Goal: Task Accomplishment & Management: Manage account settings

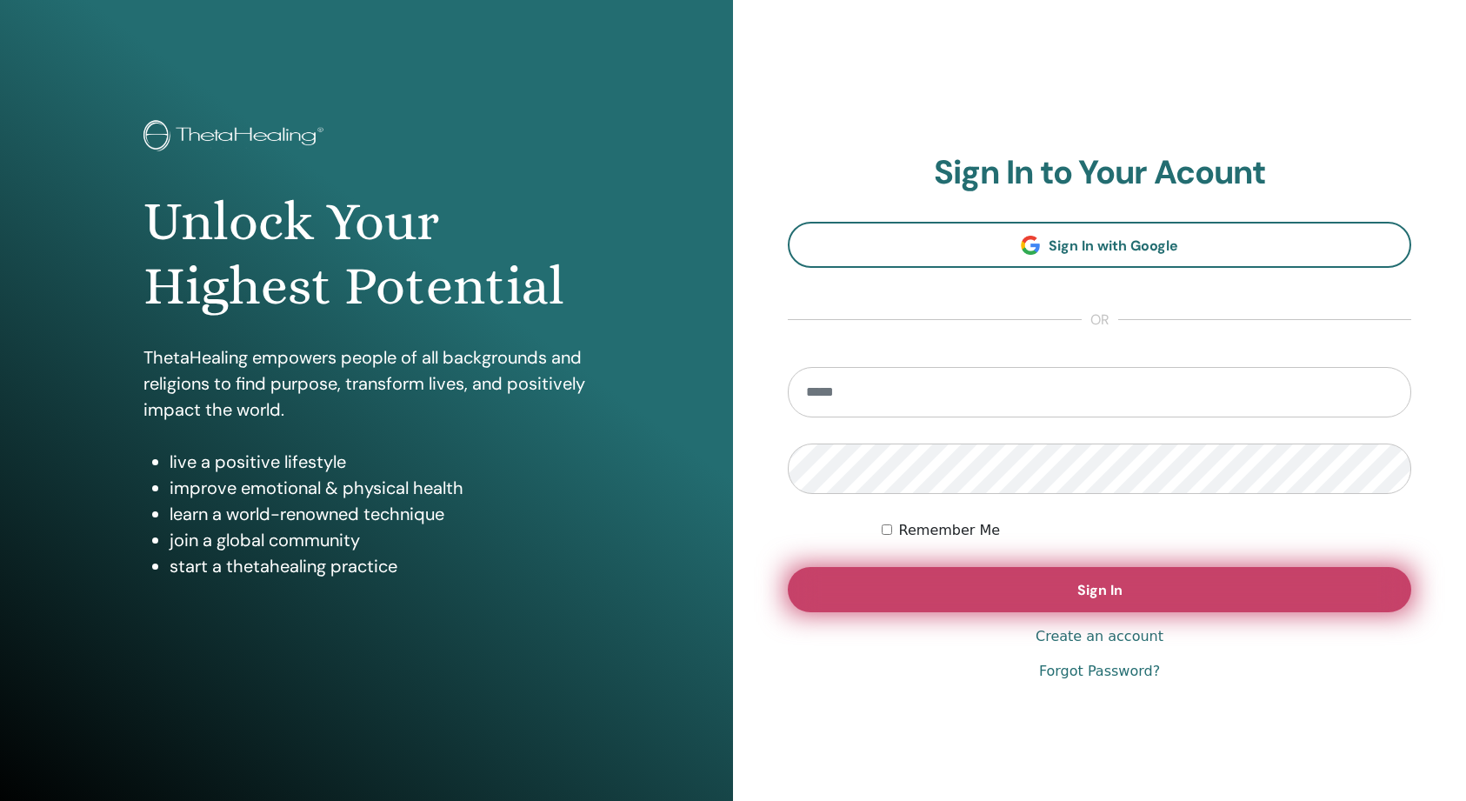
click at [967, 587] on button "Sign In" at bounding box center [1099, 589] width 623 height 45
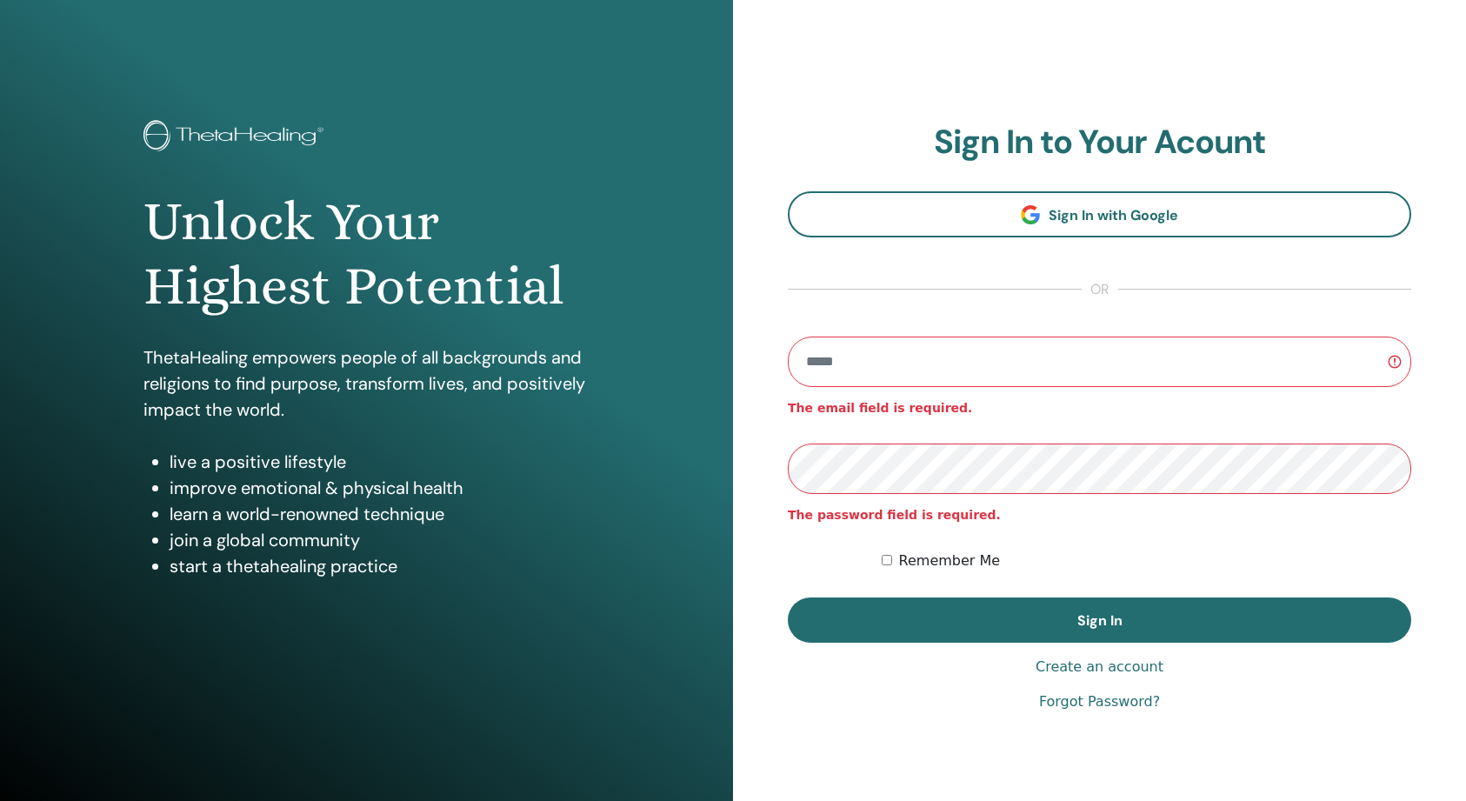
type input "**********"
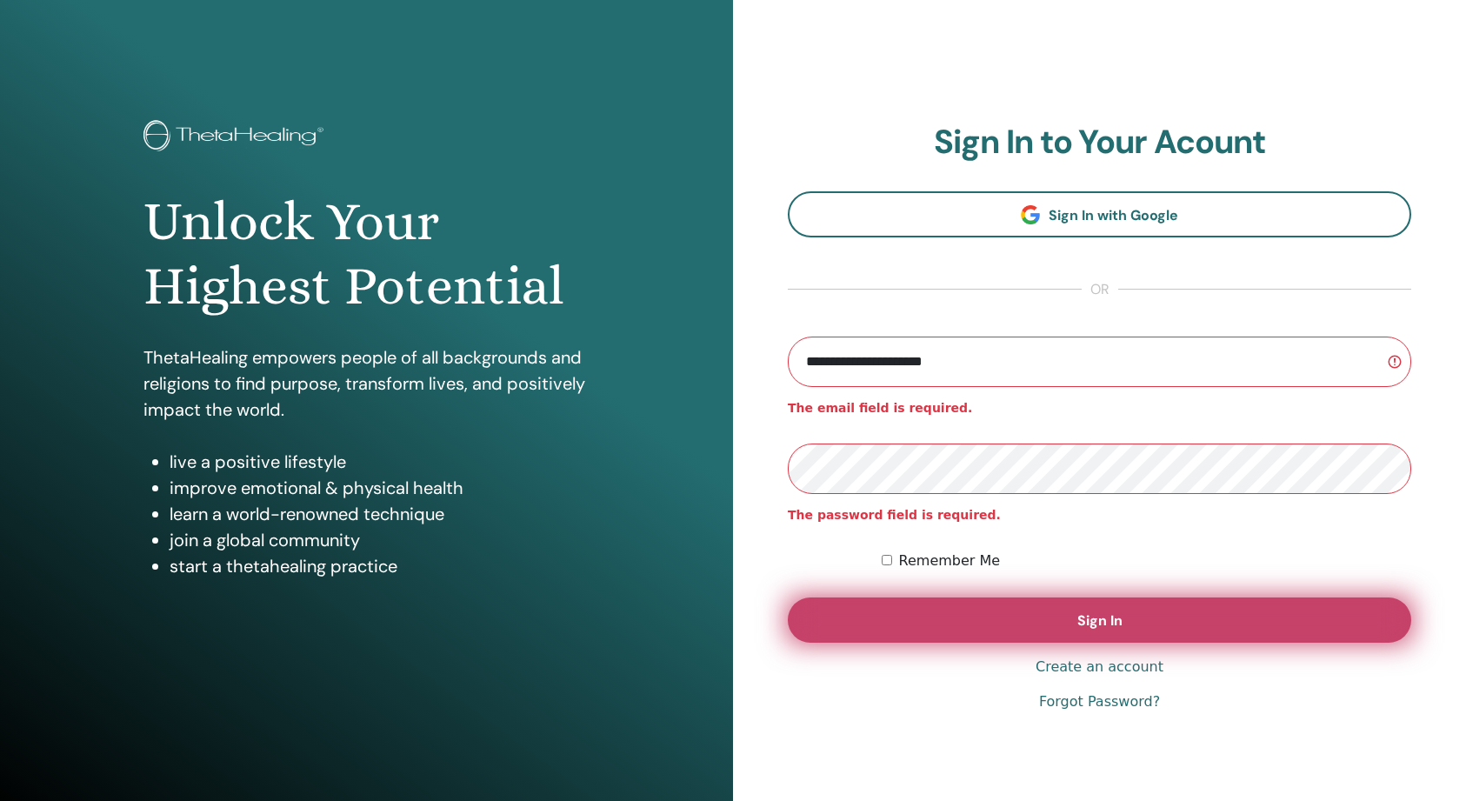
click at [993, 612] on button "Sign In" at bounding box center [1099, 619] width 623 height 45
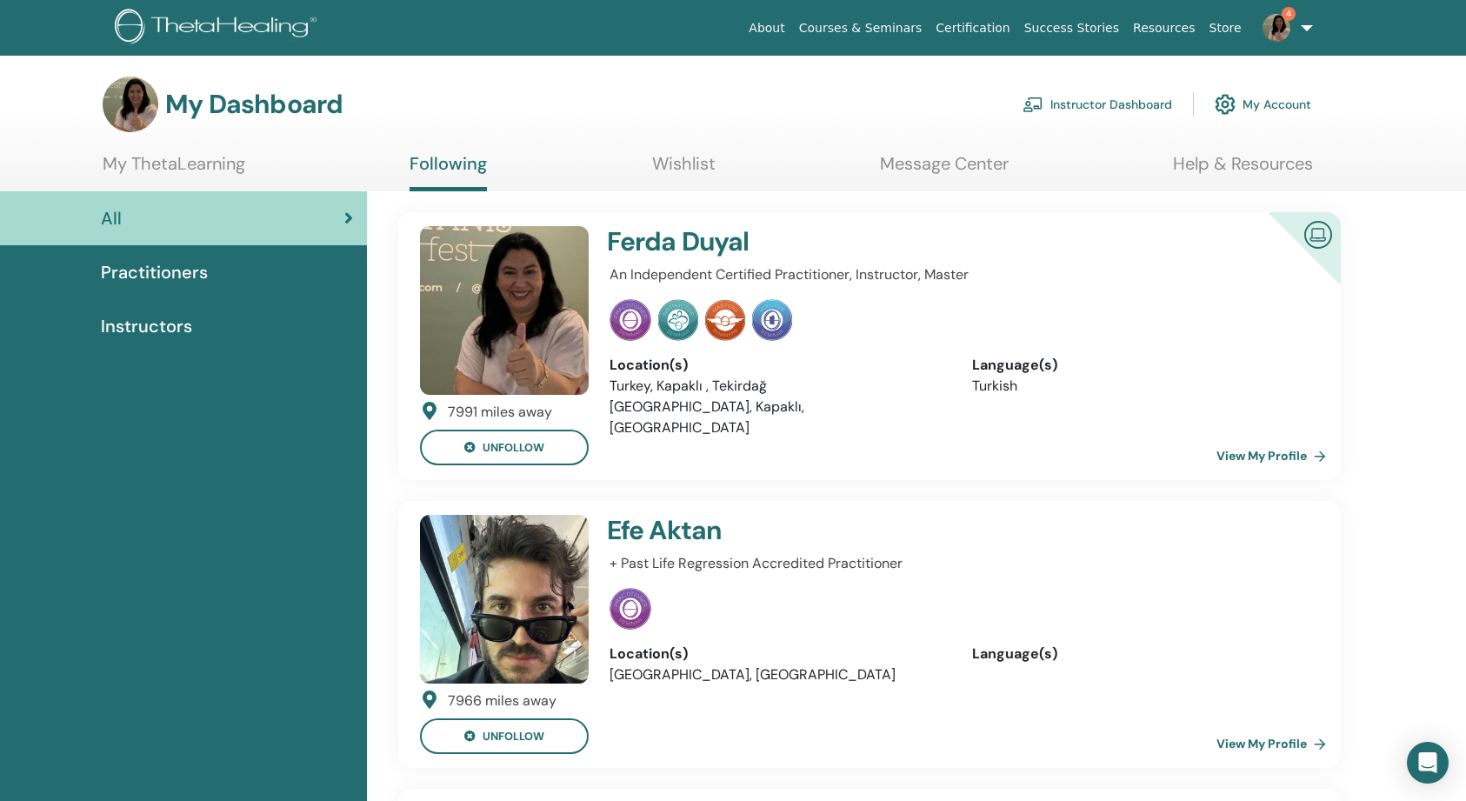
click at [1253, 106] on link "My Account" at bounding box center [1262, 104] width 96 height 38
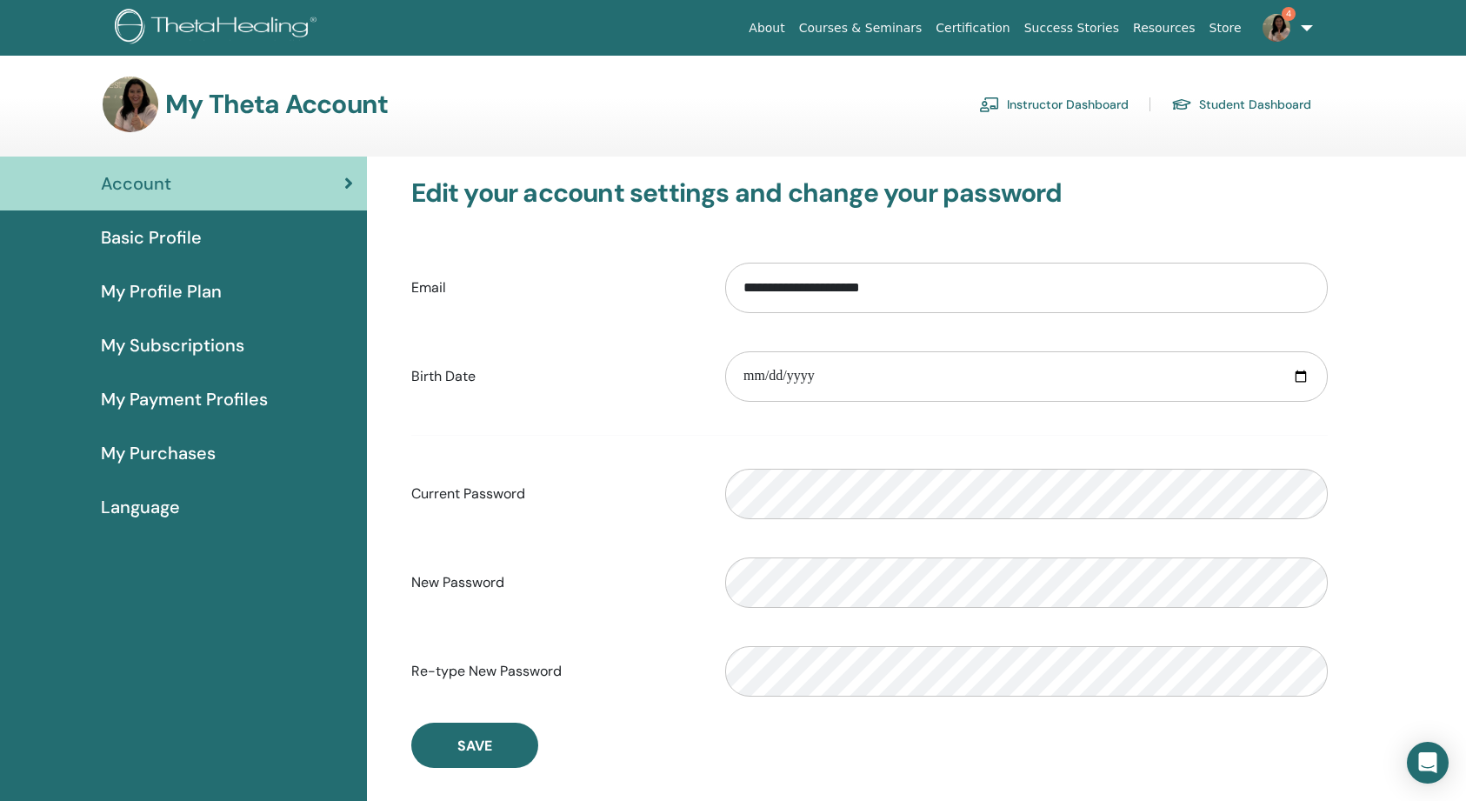
click at [1093, 104] on link "Instructor Dashboard" at bounding box center [1054, 104] width 150 height 28
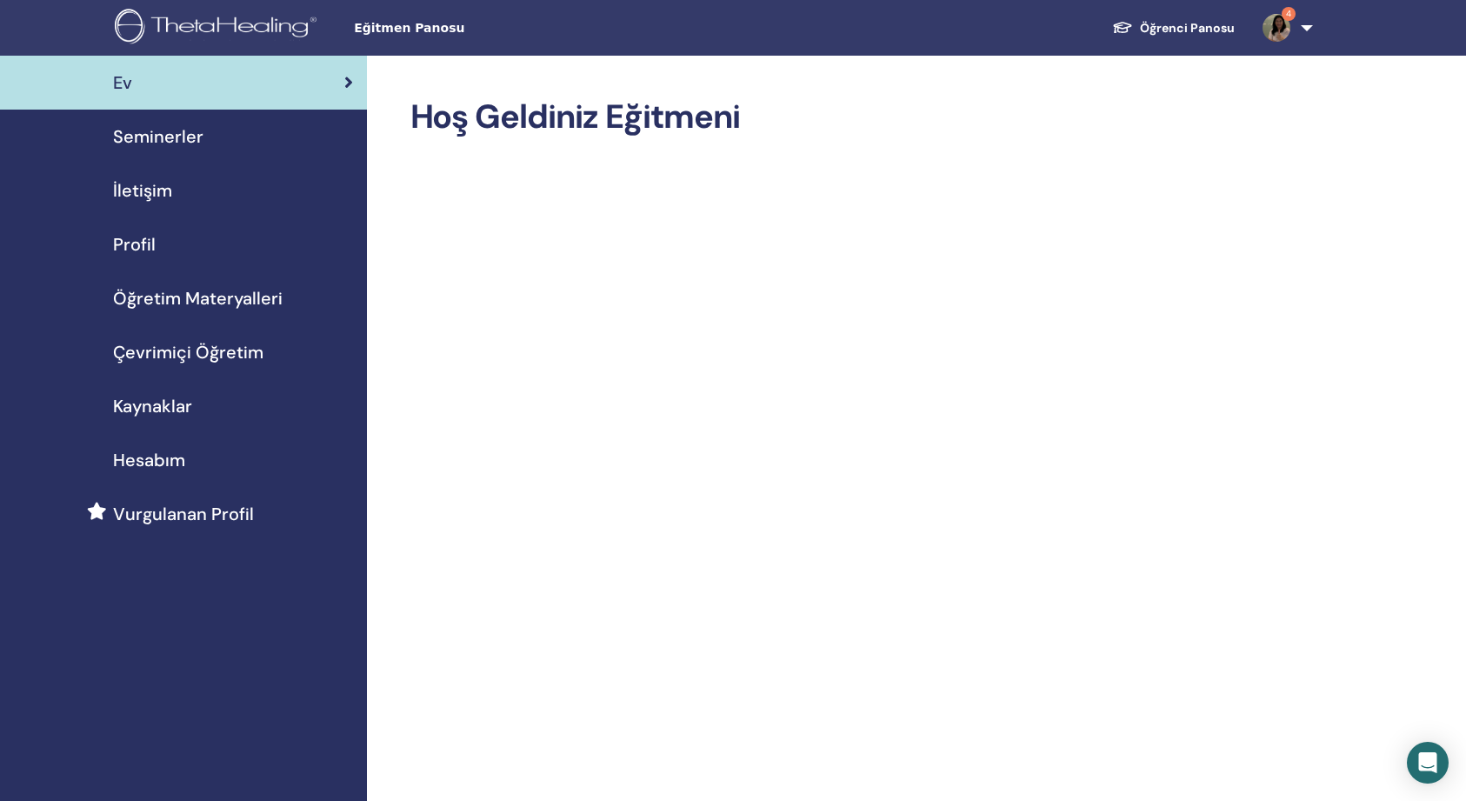
click at [142, 408] on span "Kaynaklar" at bounding box center [152, 406] width 79 height 26
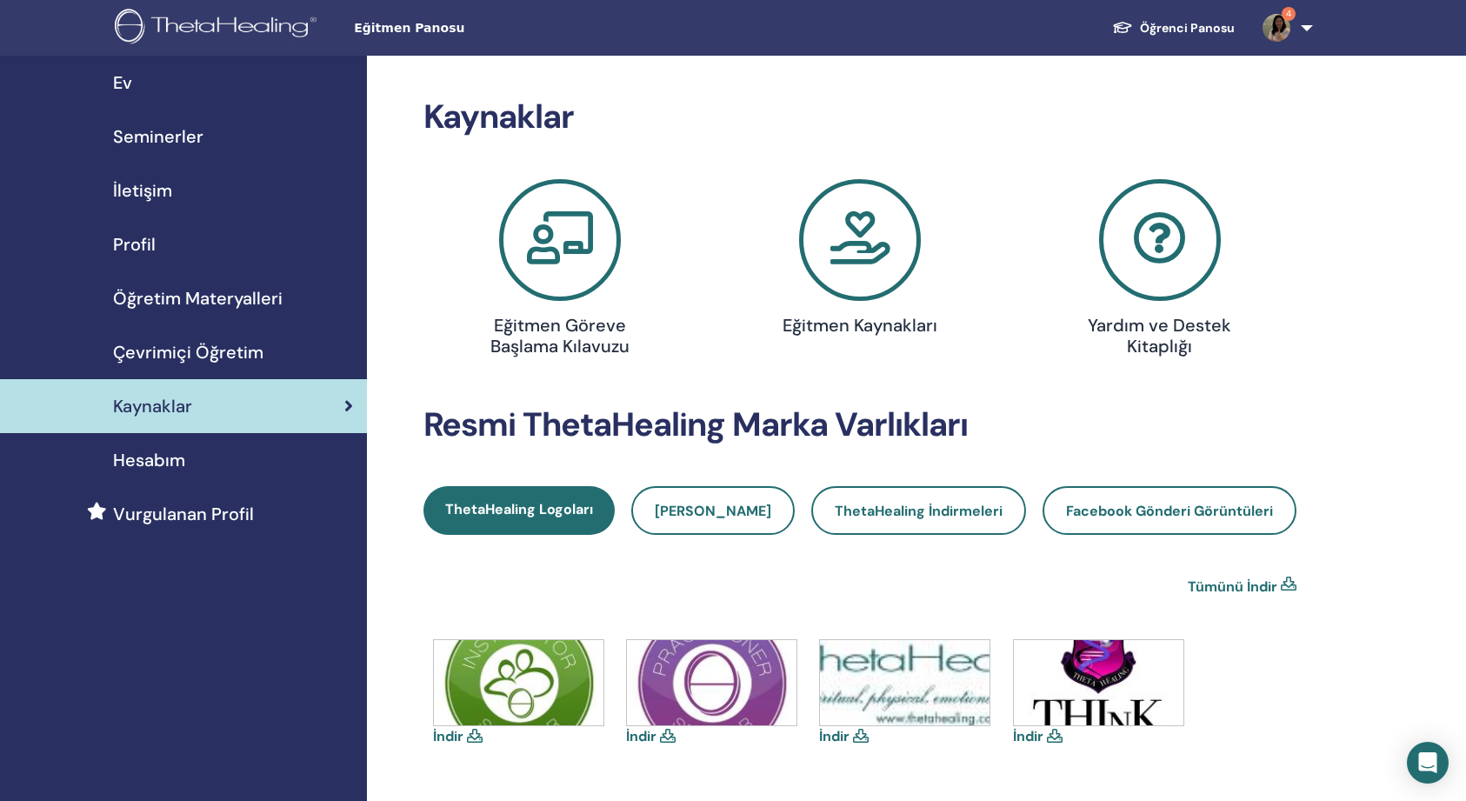
click at [1217, 26] on link "Öğrenci Panosu" at bounding box center [1173, 28] width 150 height 32
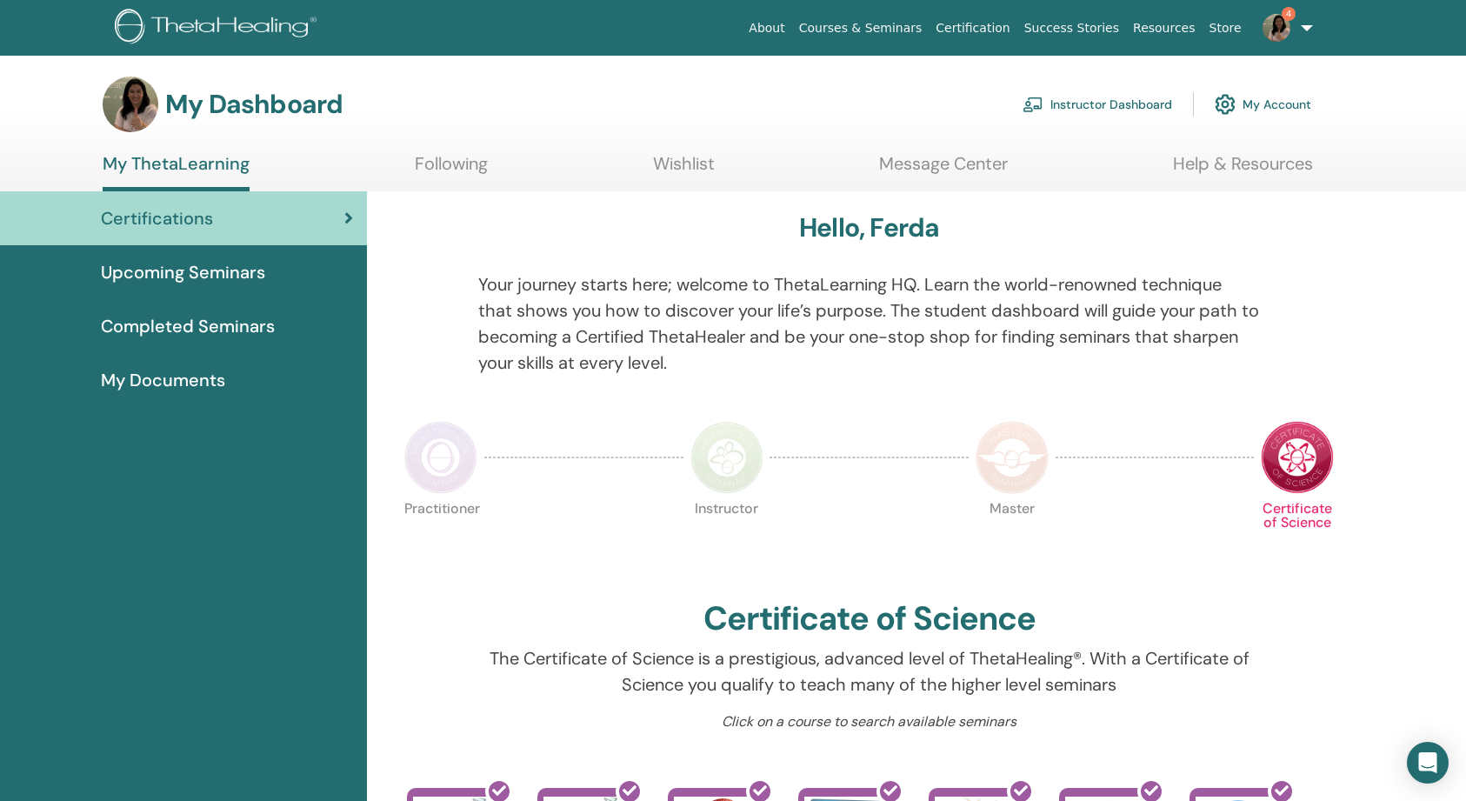
click at [1201, 23] on link "Resources" at bounding box center [1164, 28] width 76 height 32
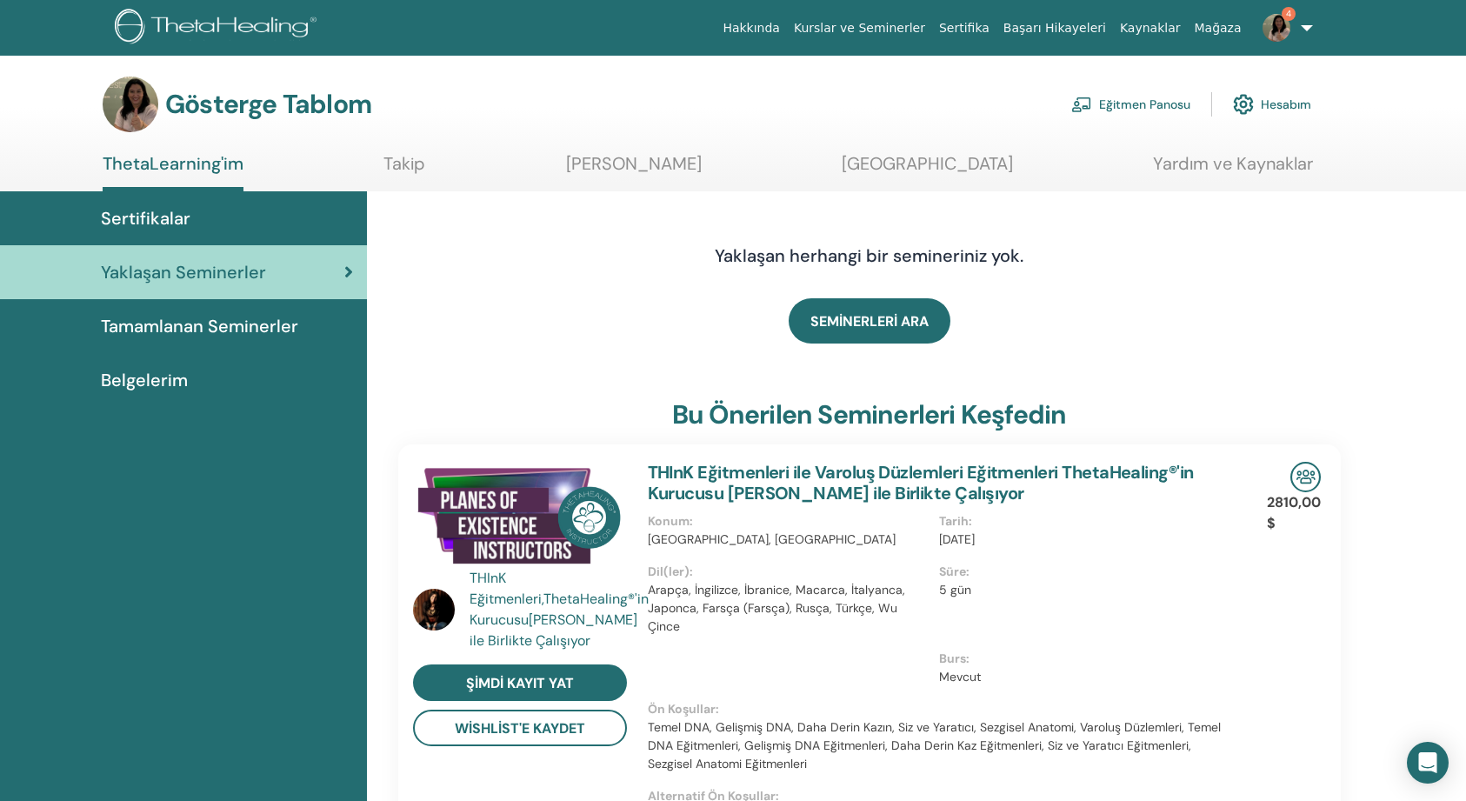
click at [221, 332] on span "Tamamlanan Seminerler" at bounding box center [199, 326] width 197 height 26
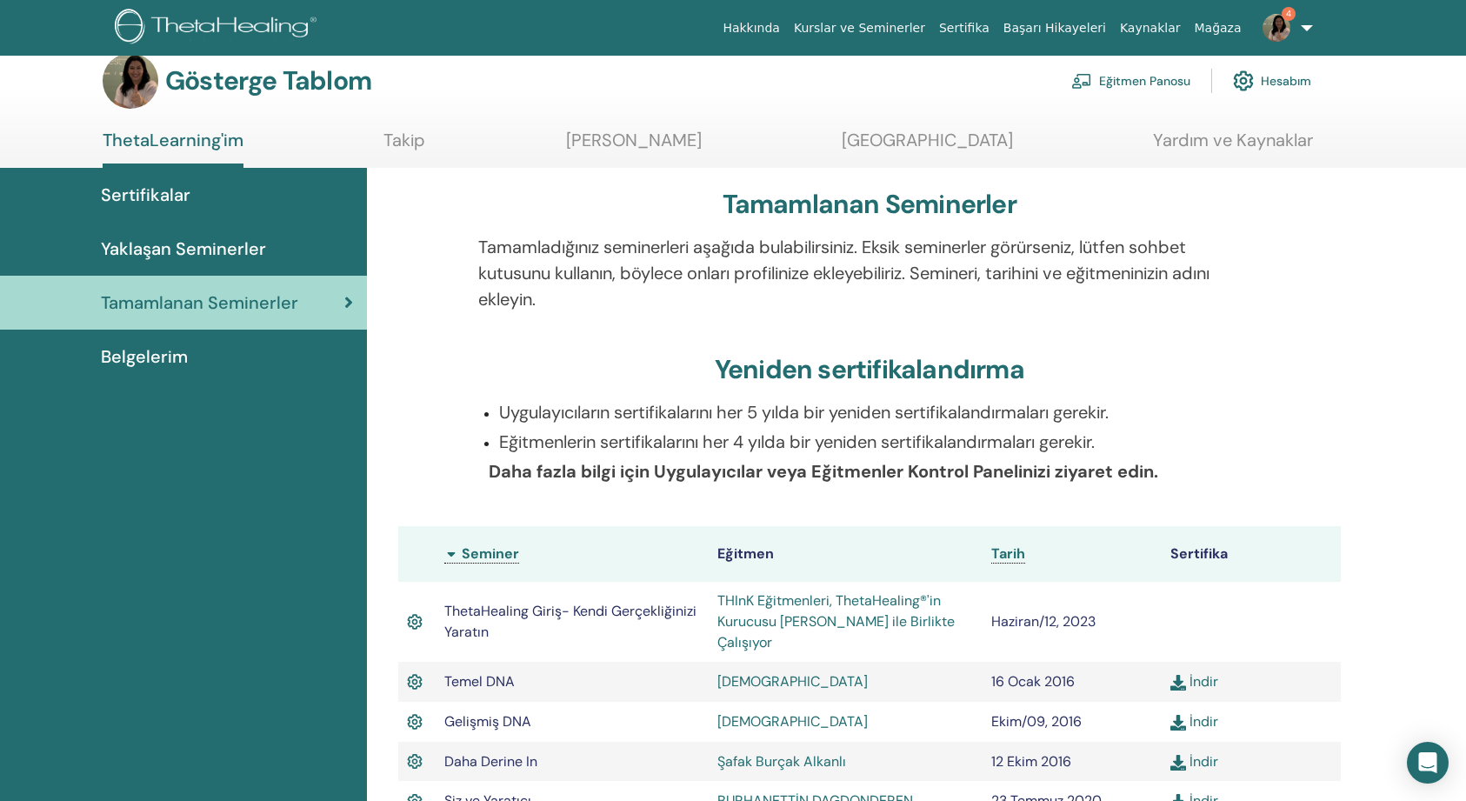
scroll to position [21, 0]
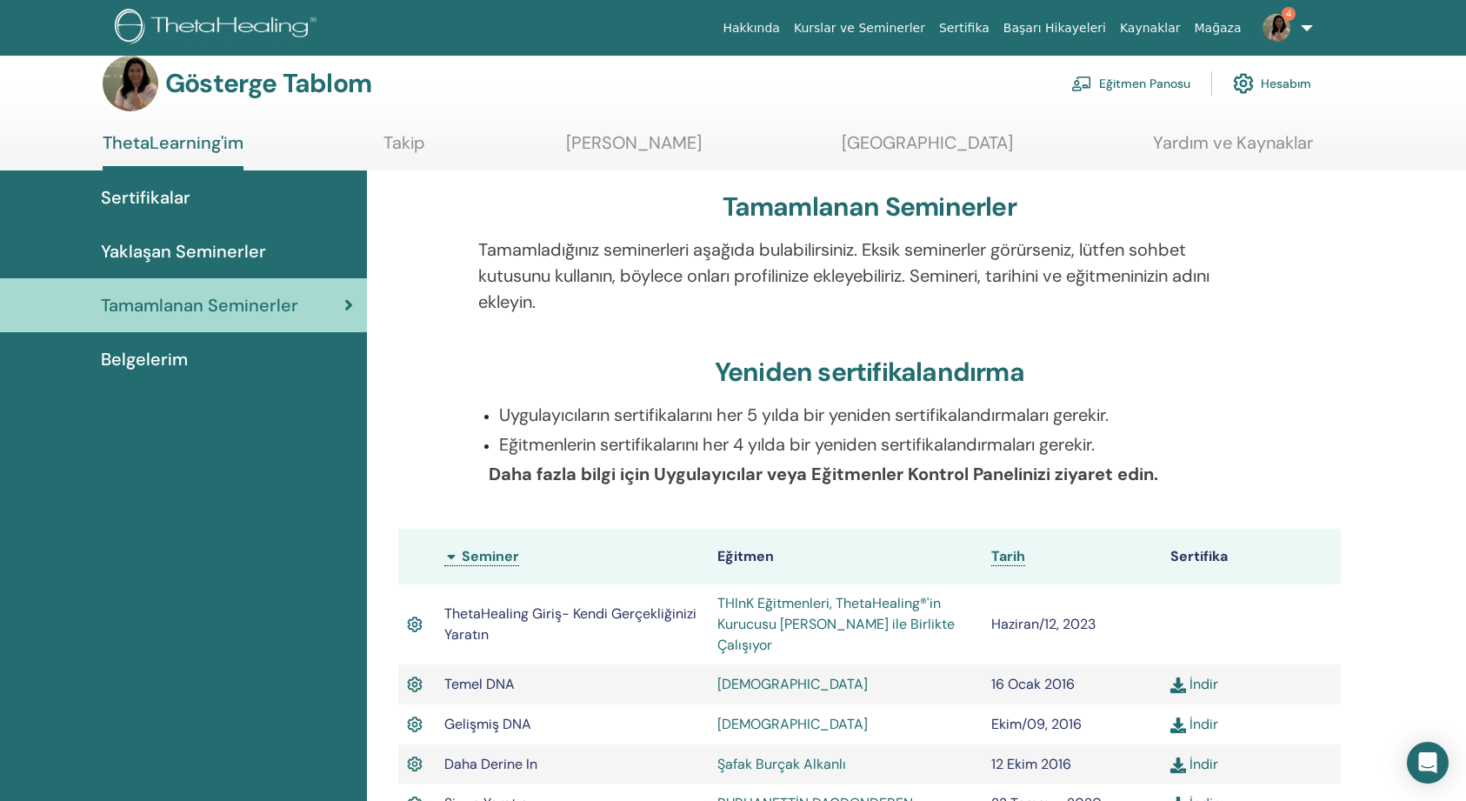
click at [165, 357] on span "Belgelerim" at bounding box center [144, 359] width 87 height 26
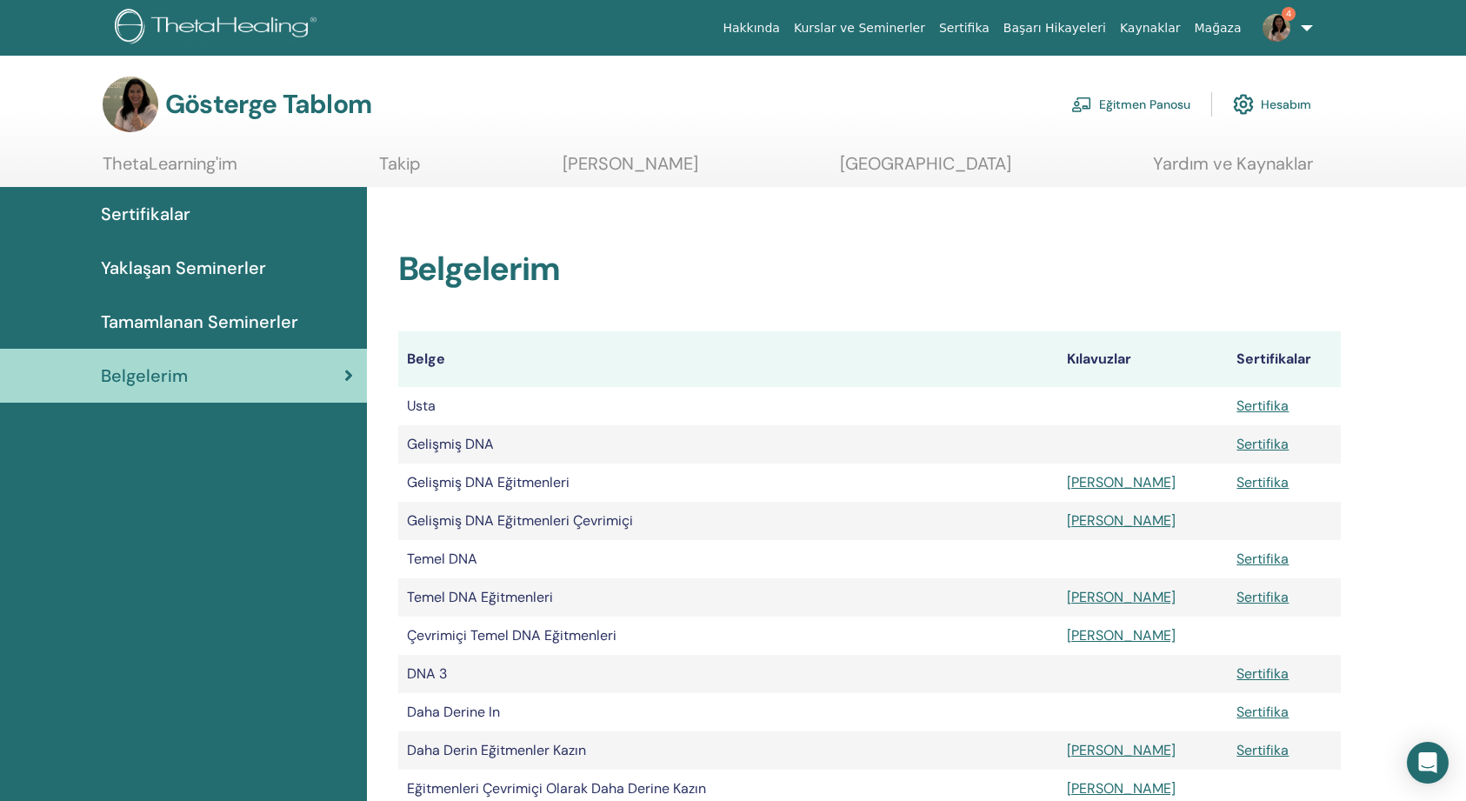
click at [137, 209] on span "Sertifikalar" at bounding box center [146, 214] width 90 height 26
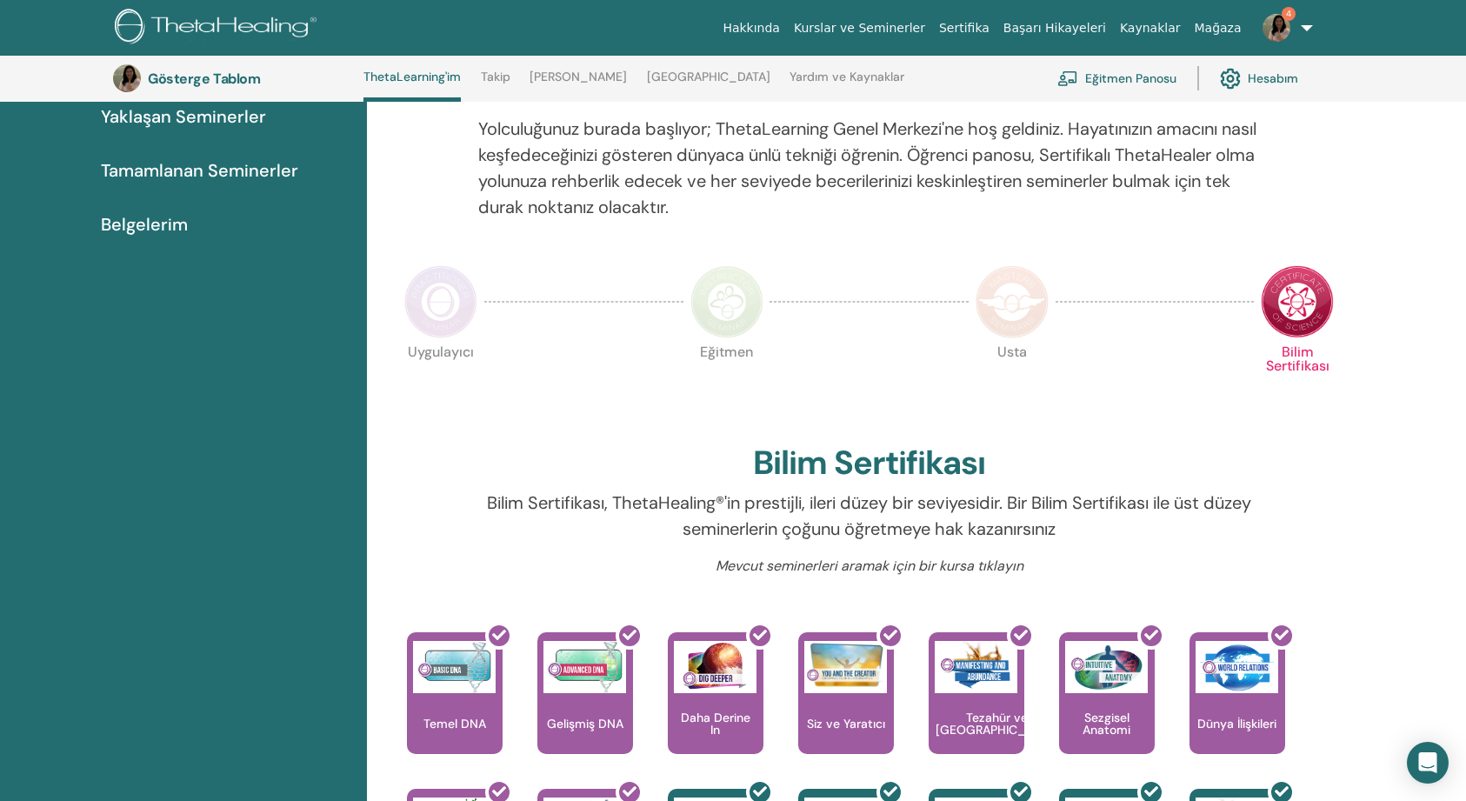
scroll to position [200, 0]
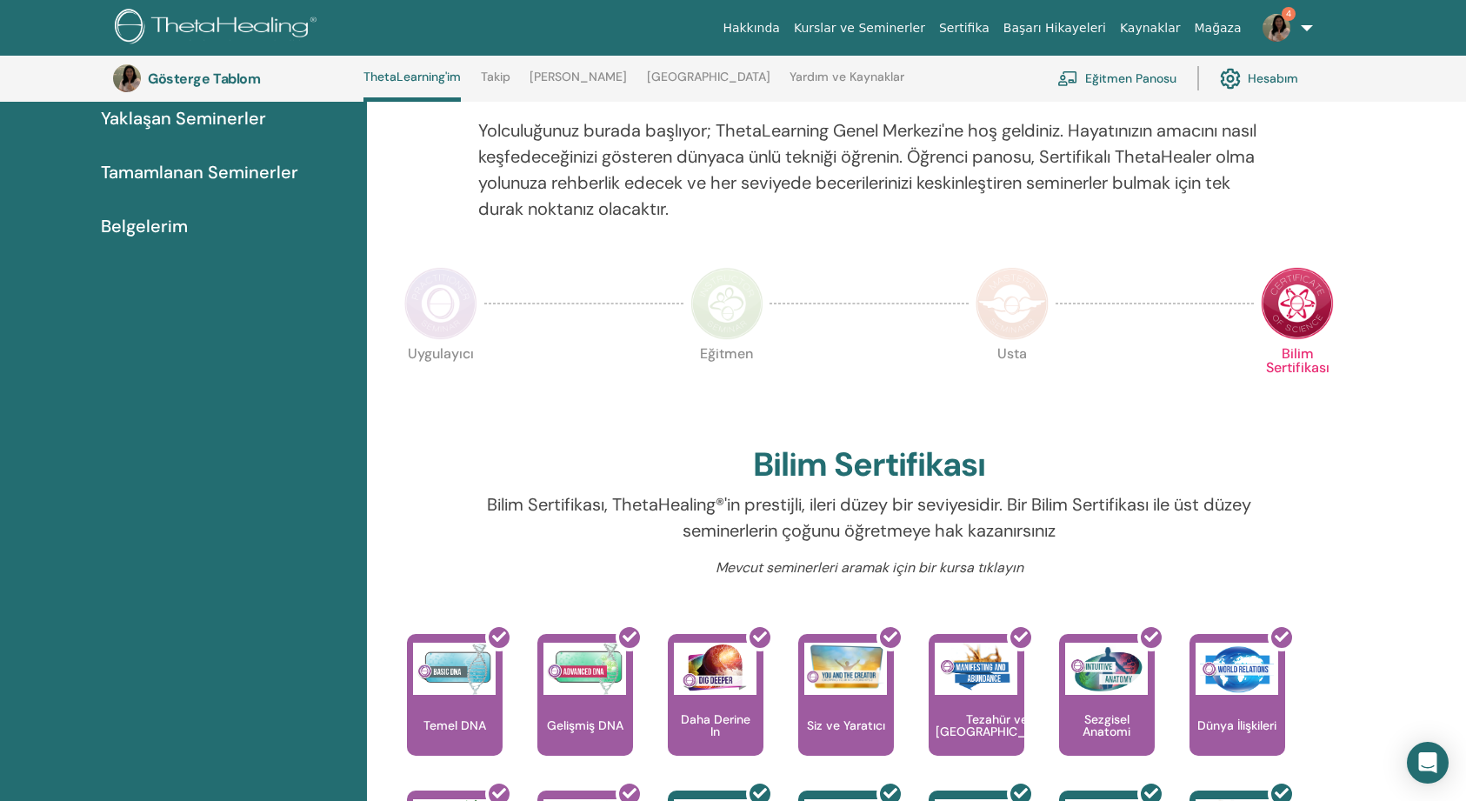
click at [837, 74] on link "Yardım ve Kaynaklar" at bounding box center [846, 84] width 115 height 28
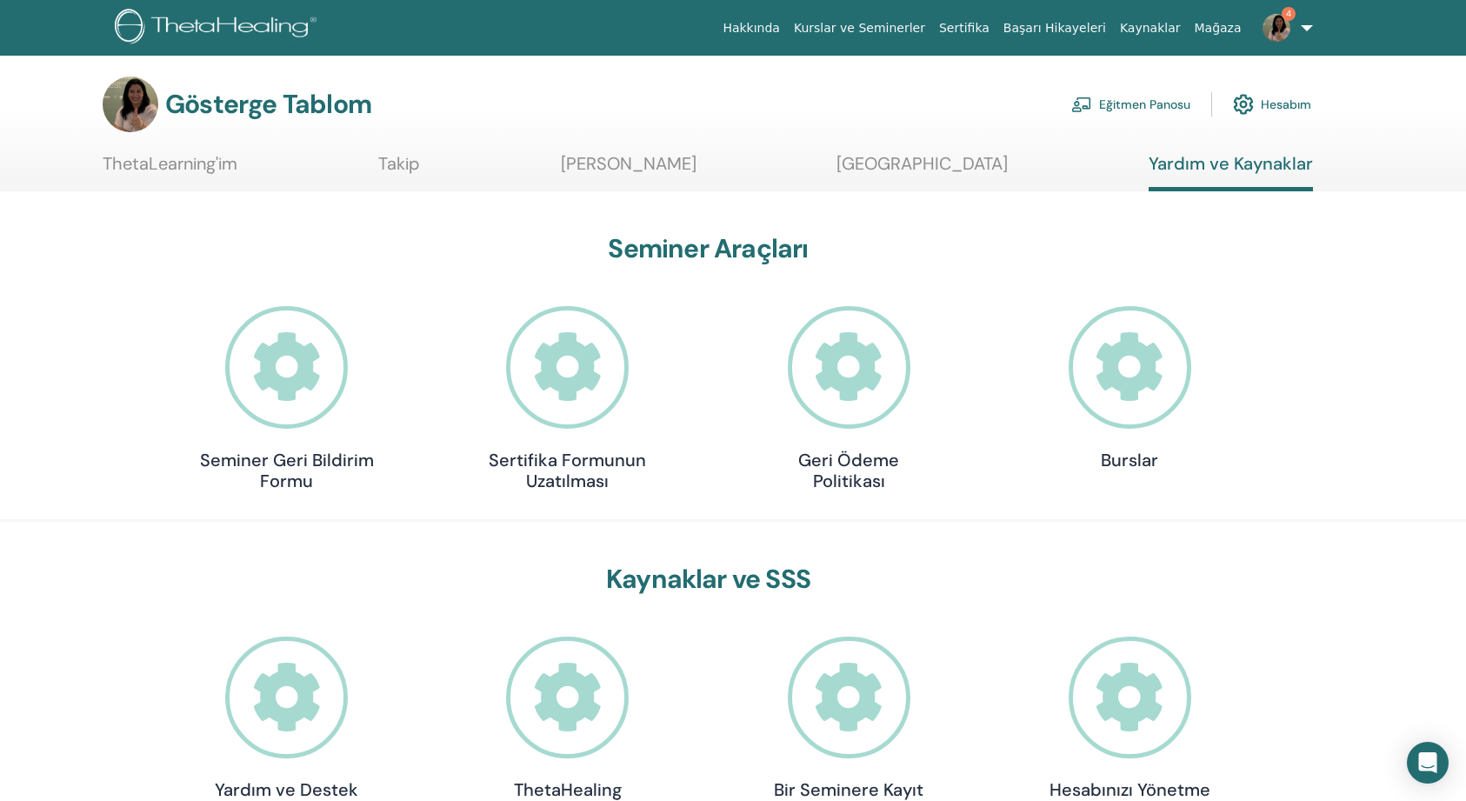
click at [924, 27] on link "Kurslar ve Seminerler" at bounding box center [859, 28] width 145 height 32
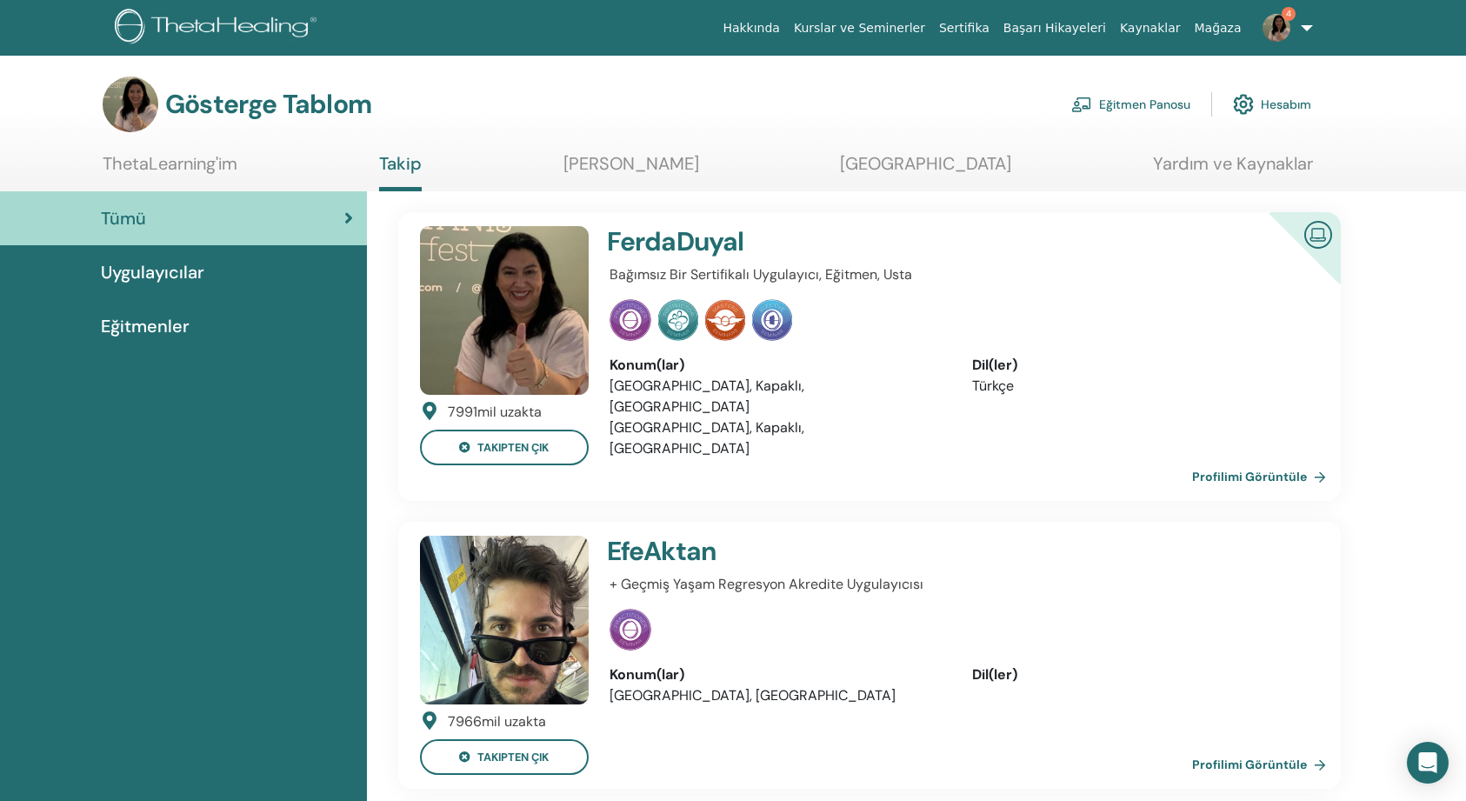
click at [196, 271] on span "Uygulayıcılar" at bounding box center [152, 272] width 103 height 26
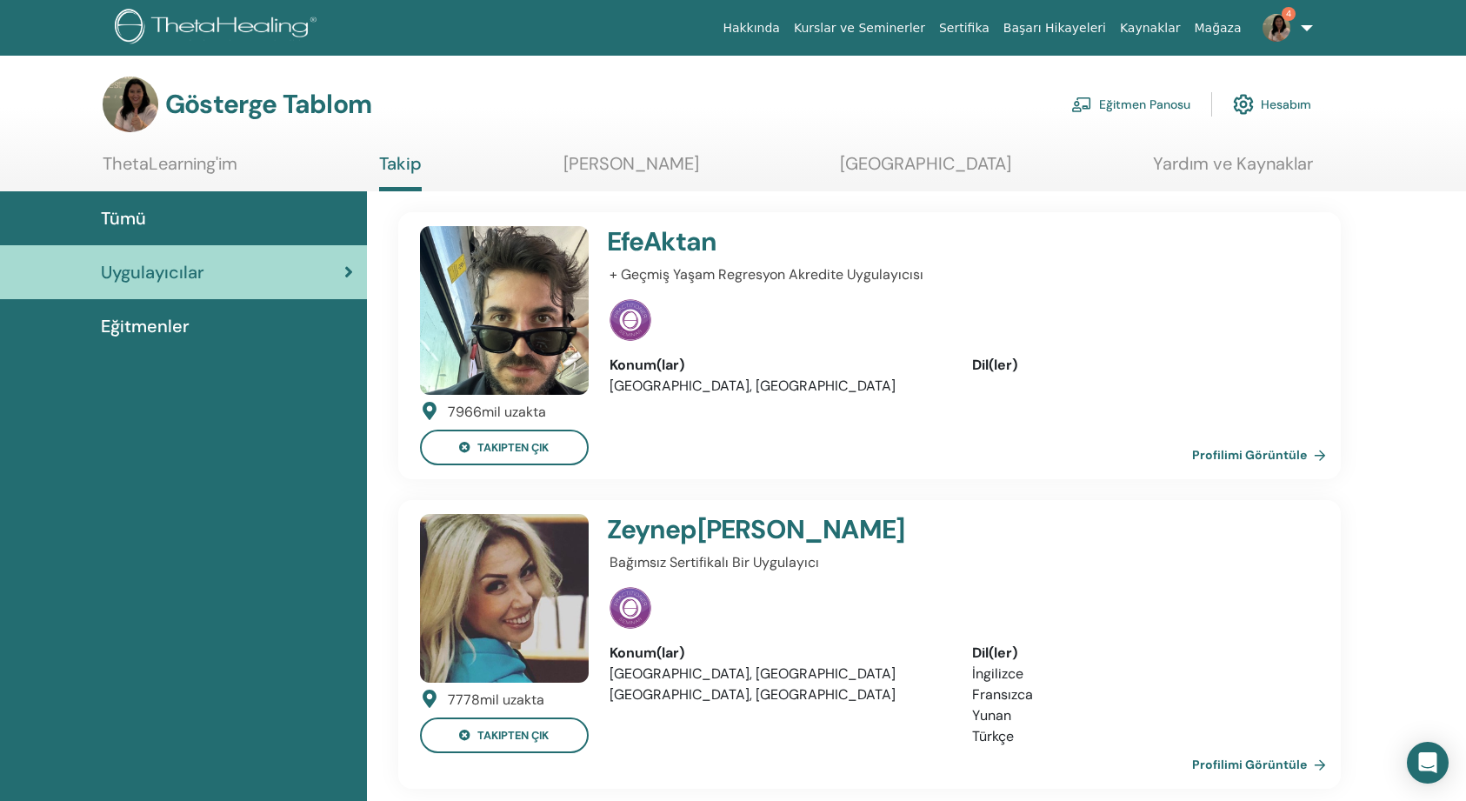
click at [163, 329] on span "Eğitmenler" at bounding box center [145, 326] width 89 height 26
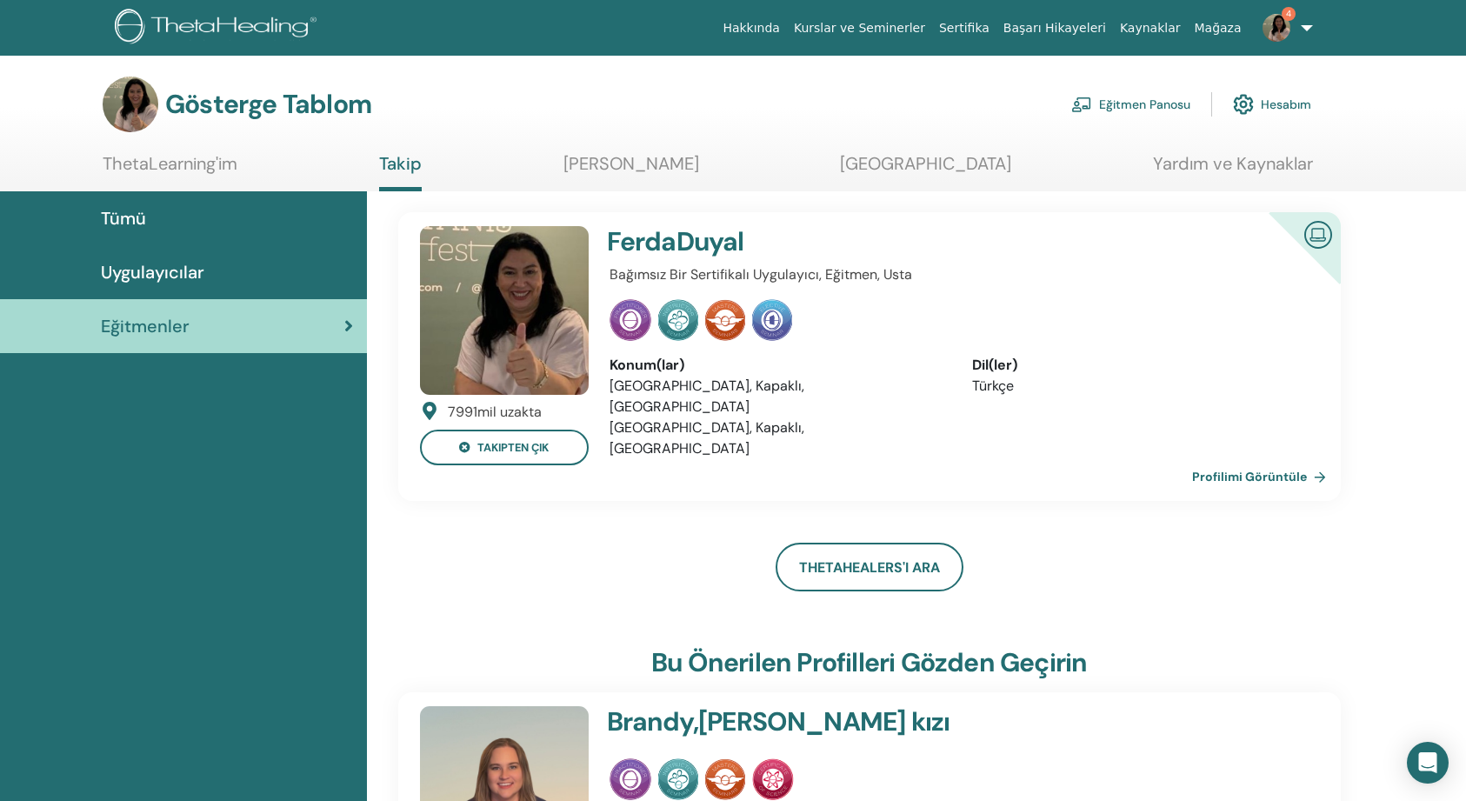
click at [1273, 23] on img at bounding box center [1276, 28] width 28 height 28
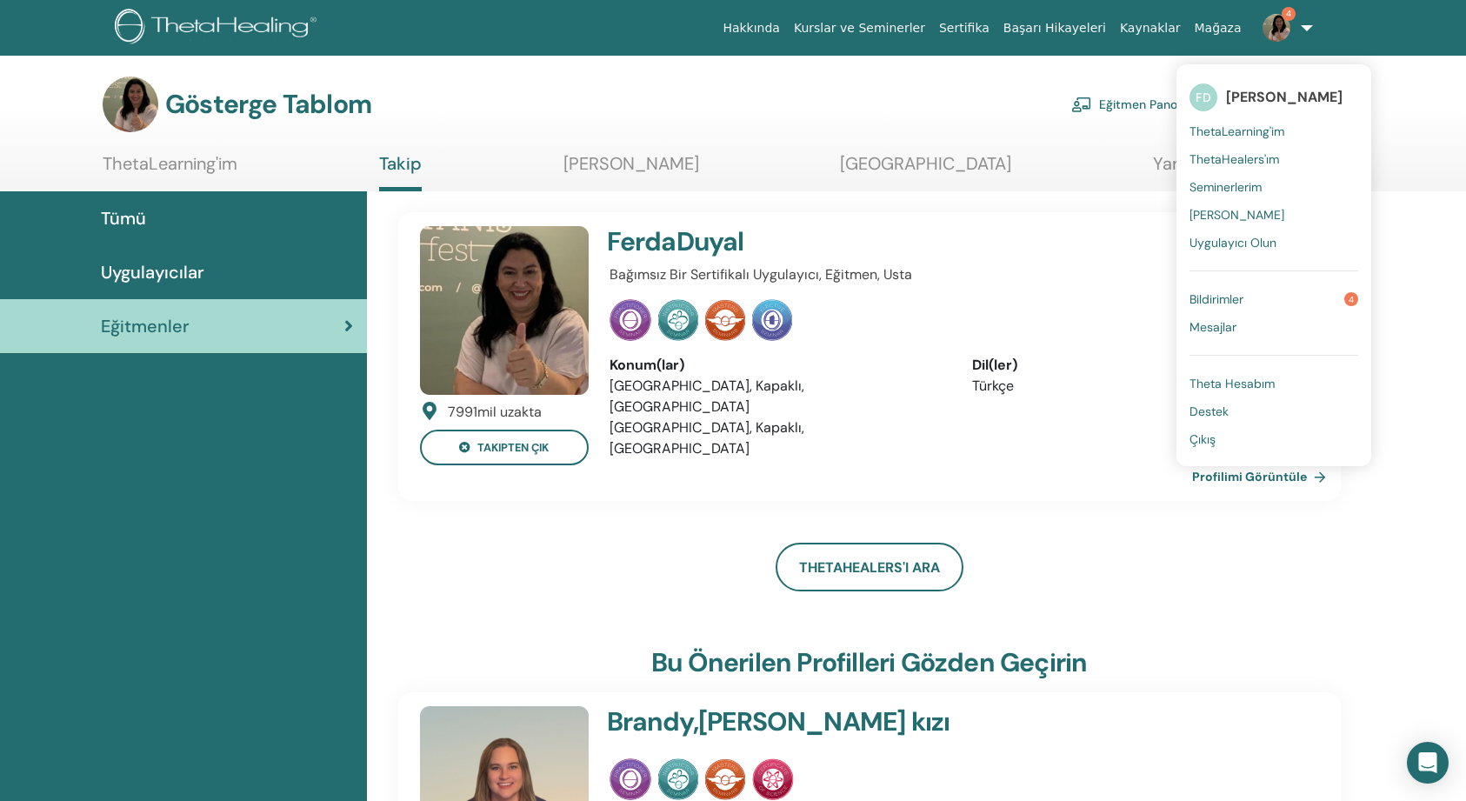
click at [1247, 131] on span "ThetaLearning'im" at bounding box center [1236, 131] width 95 height 16
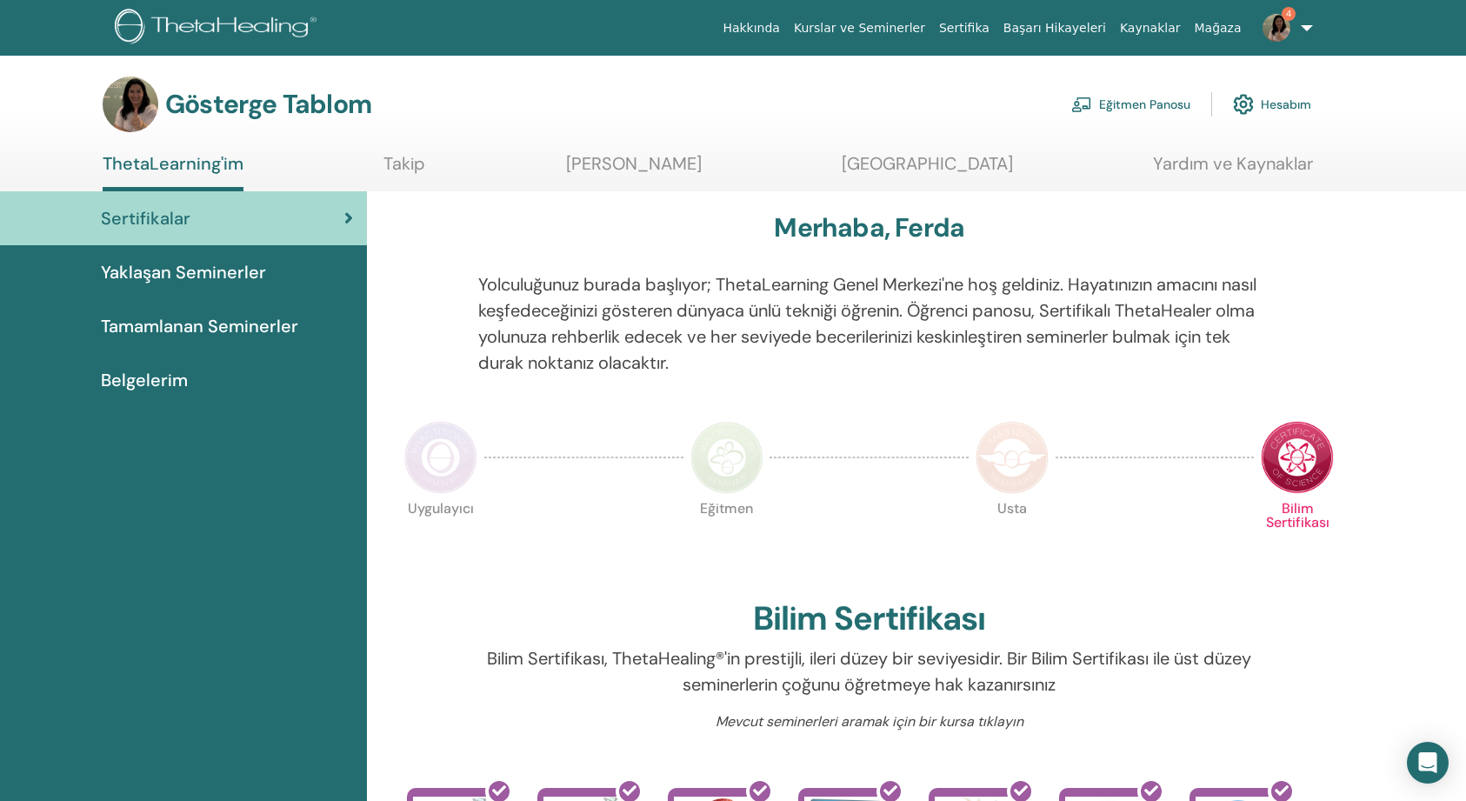
click at [194, 323] on span "Tamamlanan Seminerler" at bounding box center [199, 326] width 197 height 26
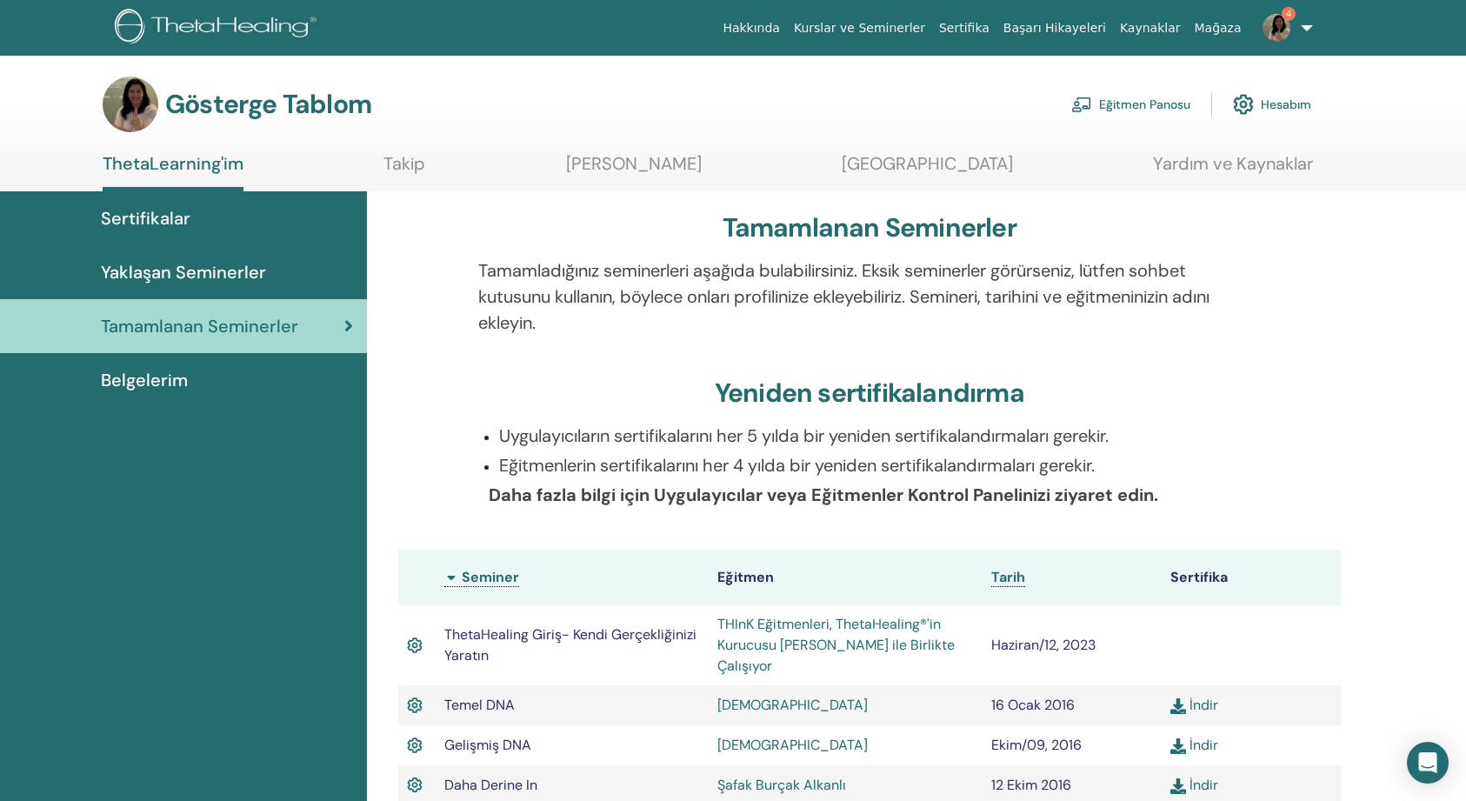
click at [1108, 103] on link "Eğitmen Panosu" at bounding box center [1130, 104] width 119 height 38
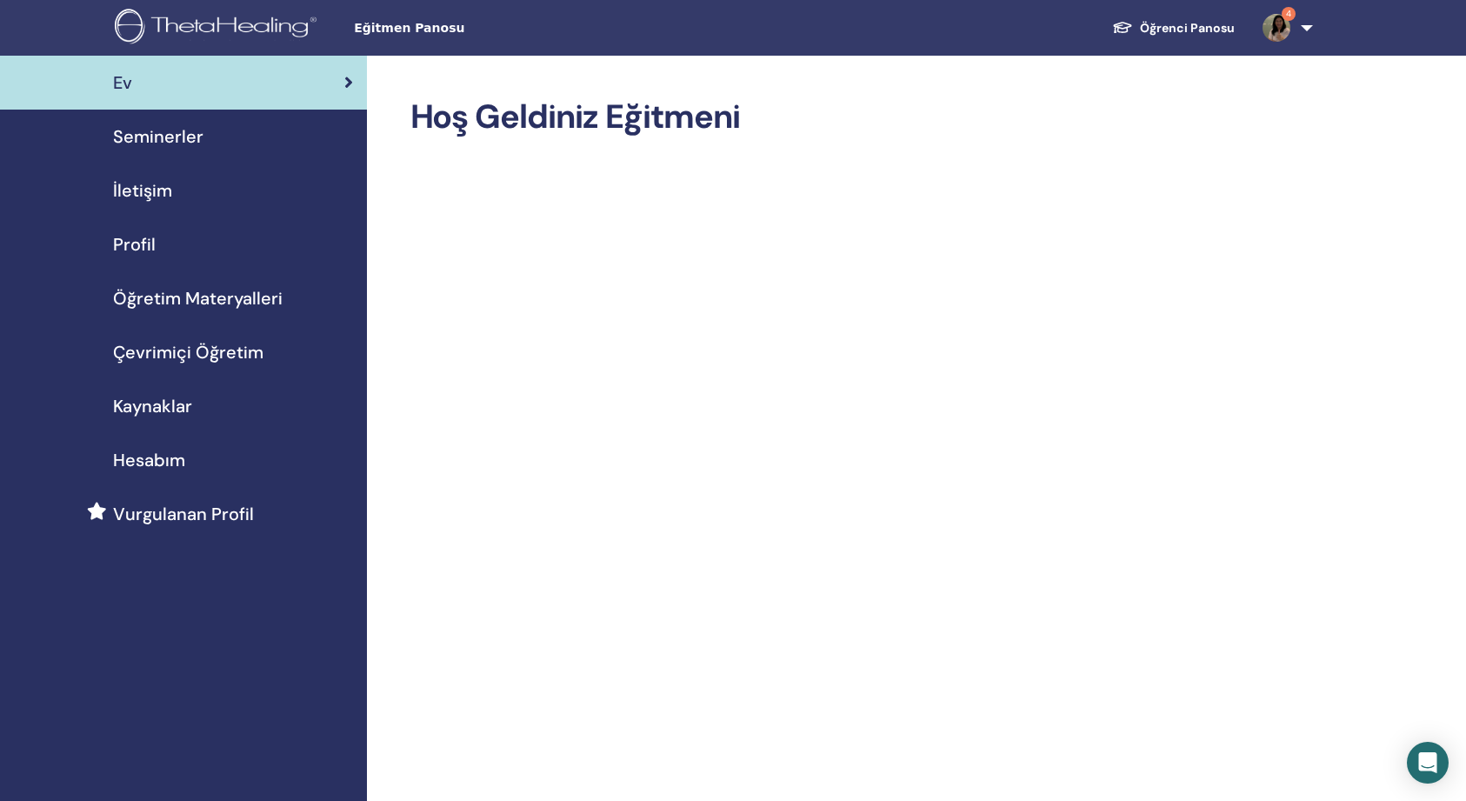
scroll to position [1, 0]
click at [157, 351] on span "Çevrimiçi Öğretim" at bounding box center [188, 351] width 150 height 26
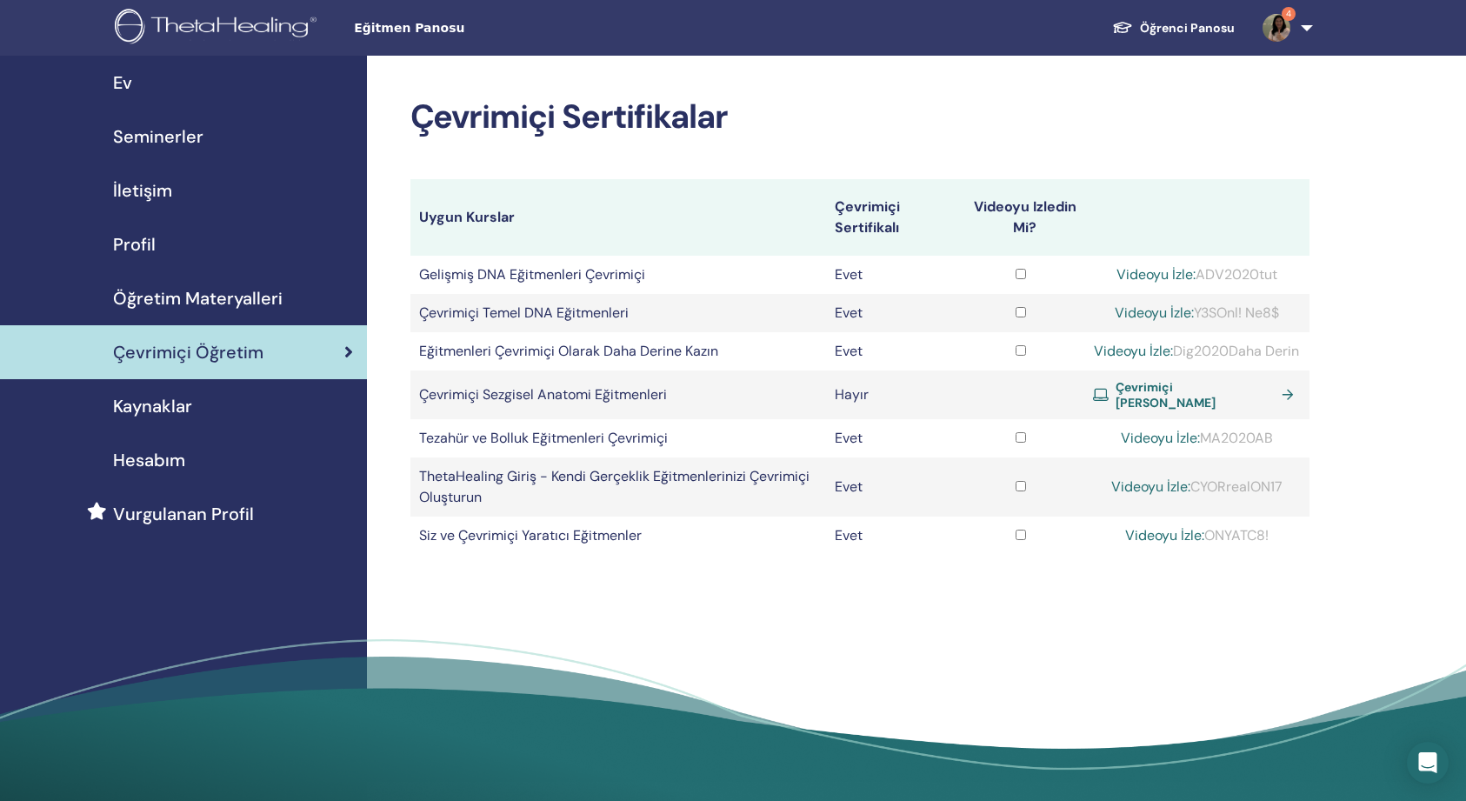
click at [214, 298] on span "Öğretim Materyalleri" at bounding box center [198, 298] width 170 height 26
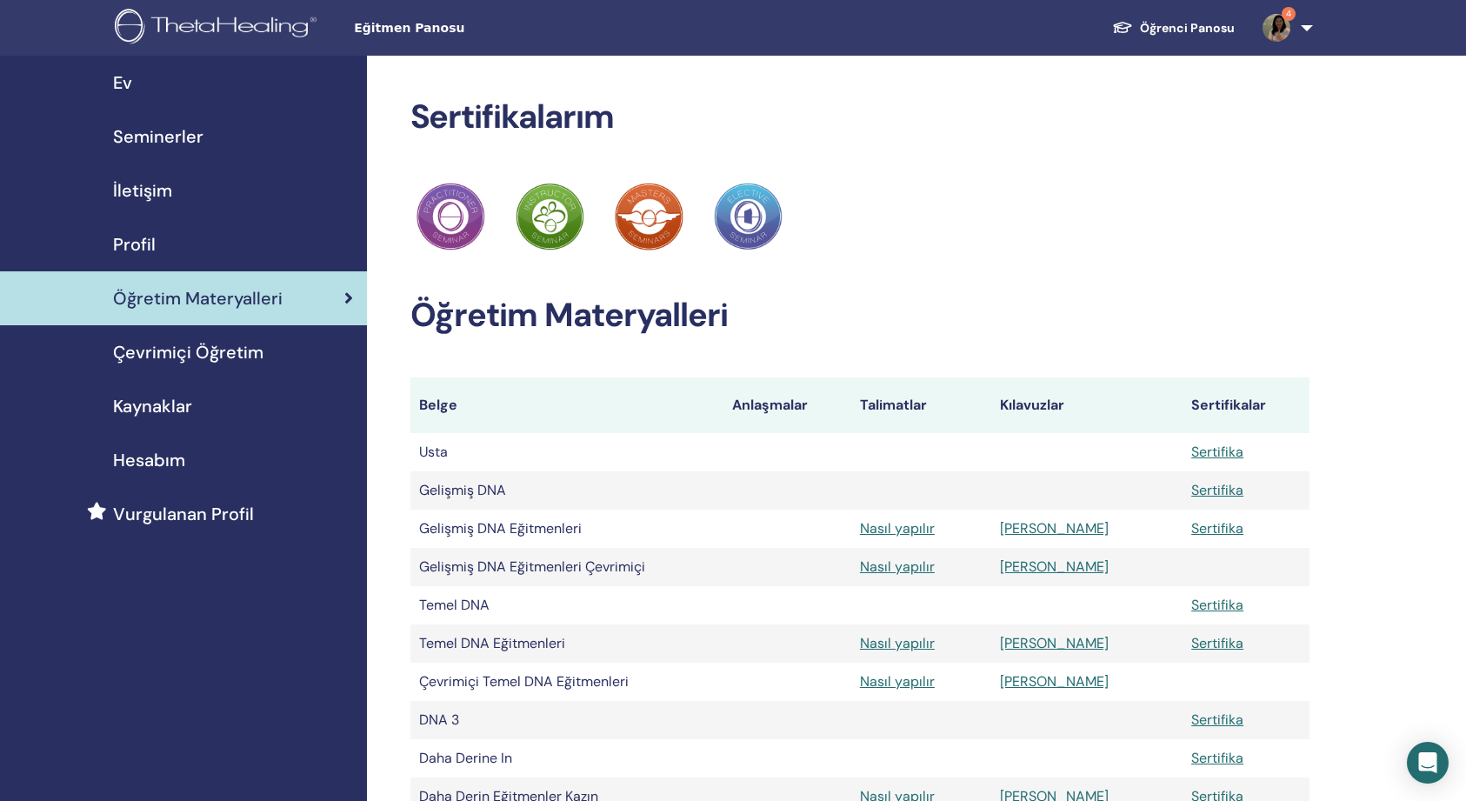
click at [160, 409] on span "Kaynaklar" at bounding box center [152, 406] width 79 height 26
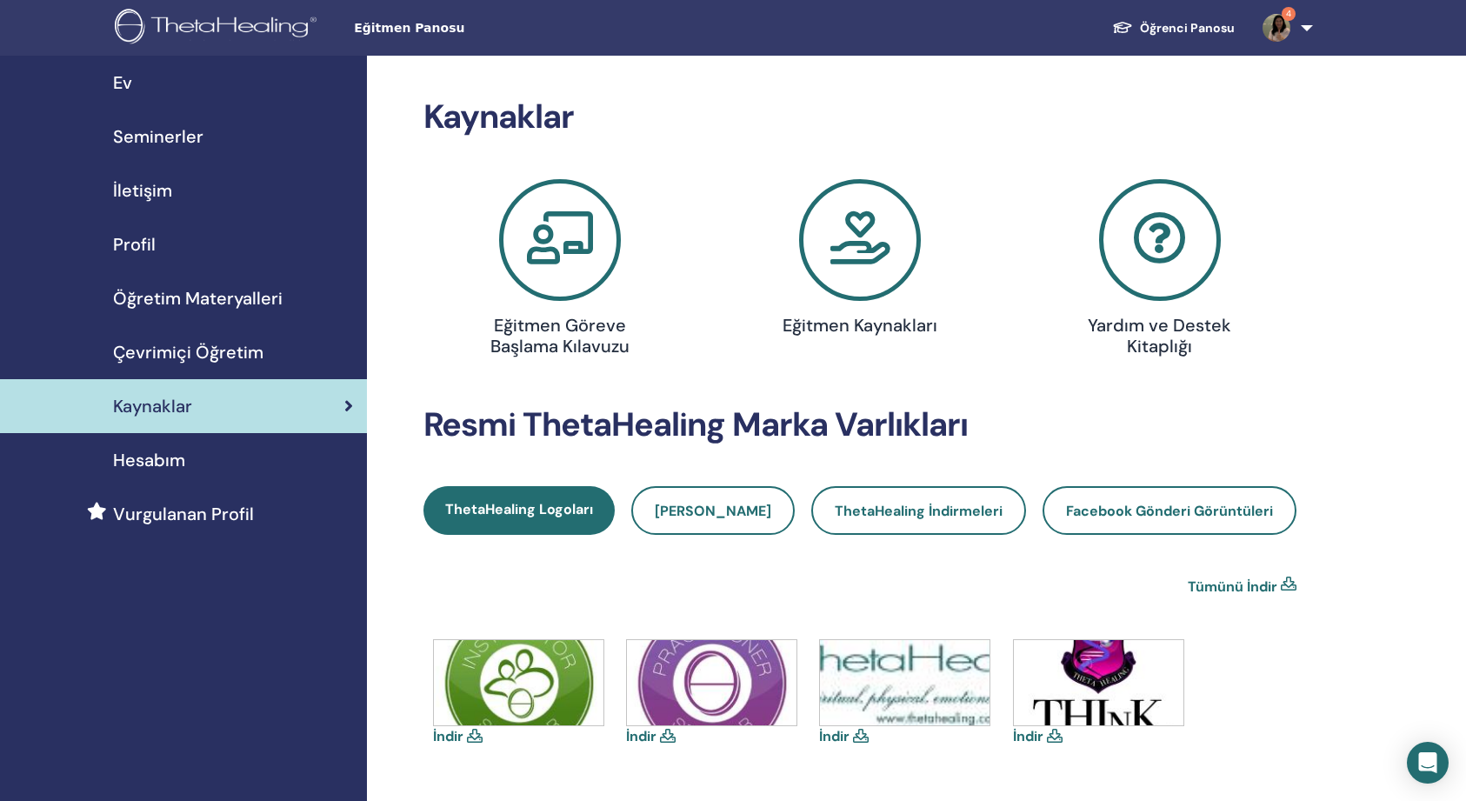
click at [160, 131] on span "Seminerler" at bounding box center [158, 136] width 90 height 26
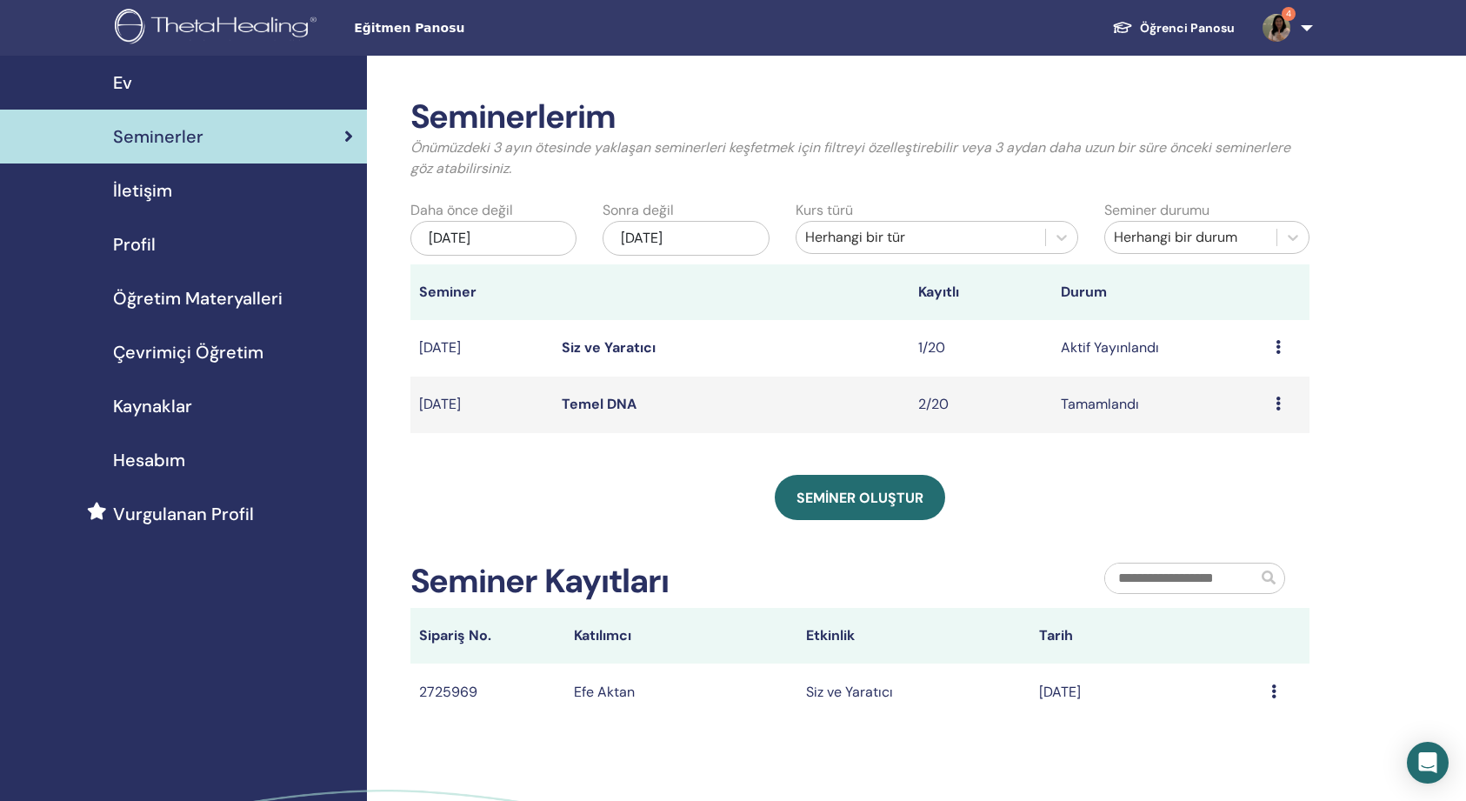
click at [1275, 346] on icon at bounding box center [1277, 347] width 5 height 14
click at [1100, 475] on div "SEMİNER OLUŞTUR" at bounding box center [860, 497] width 900 height 45
click at [1274, 688] on icon at bounding box center [1273, 691] width 5 height 14
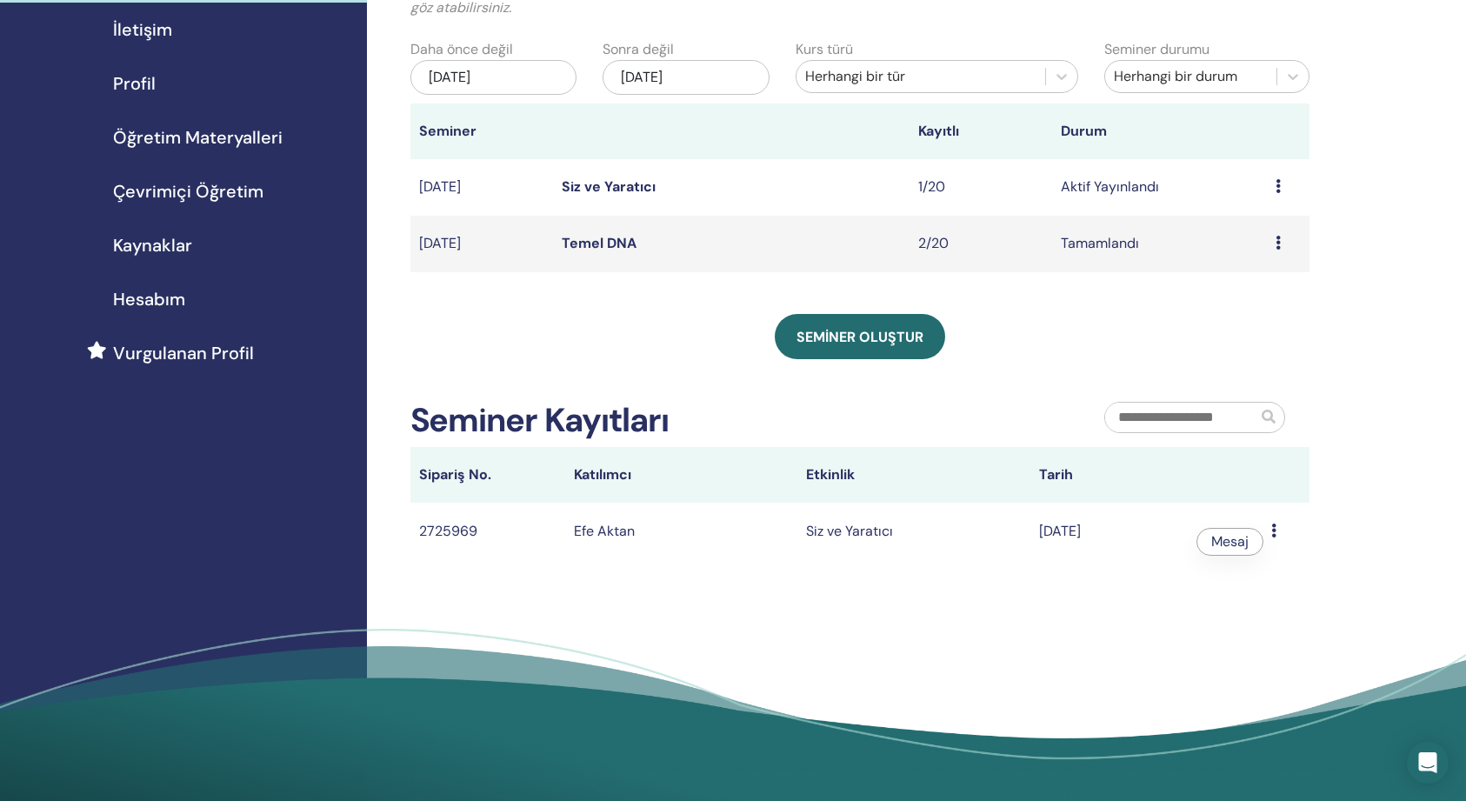
scroll to position [163, 0]
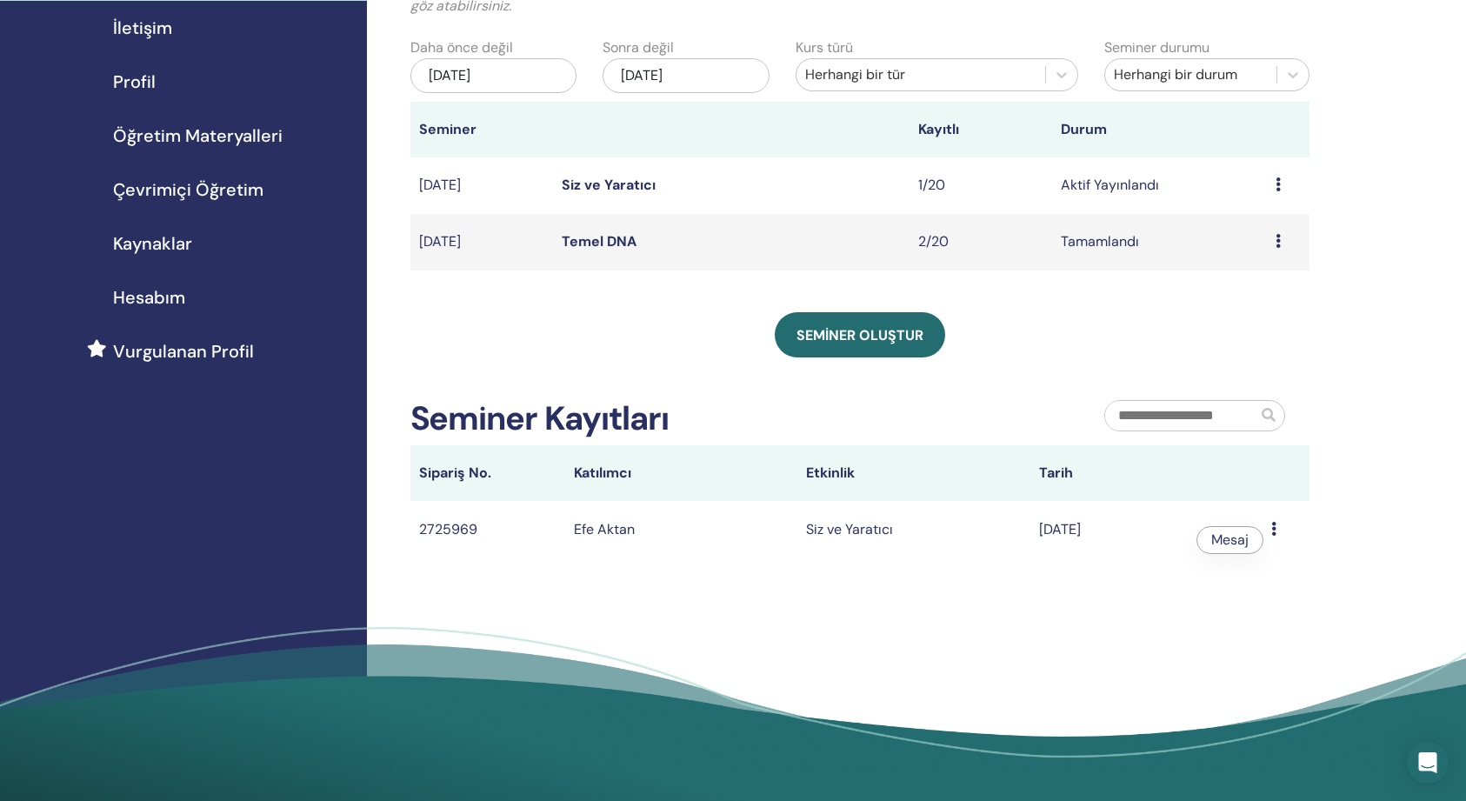
click at [1273, 527] on icon at bounding box center [1273, 529] width 5 height 14
click at [1273, 183] on td "Önizleme Düzenle Katılımcılar İptal et" at bounding box center [1287, 185] width 43 height 57
click at [1277, 183] on icon at bounding box center [1277, 184] width 5 height 14
click at [1254, 250] on link "Katılımcılar" at bounding box center [1251, 250] width 71 height 18
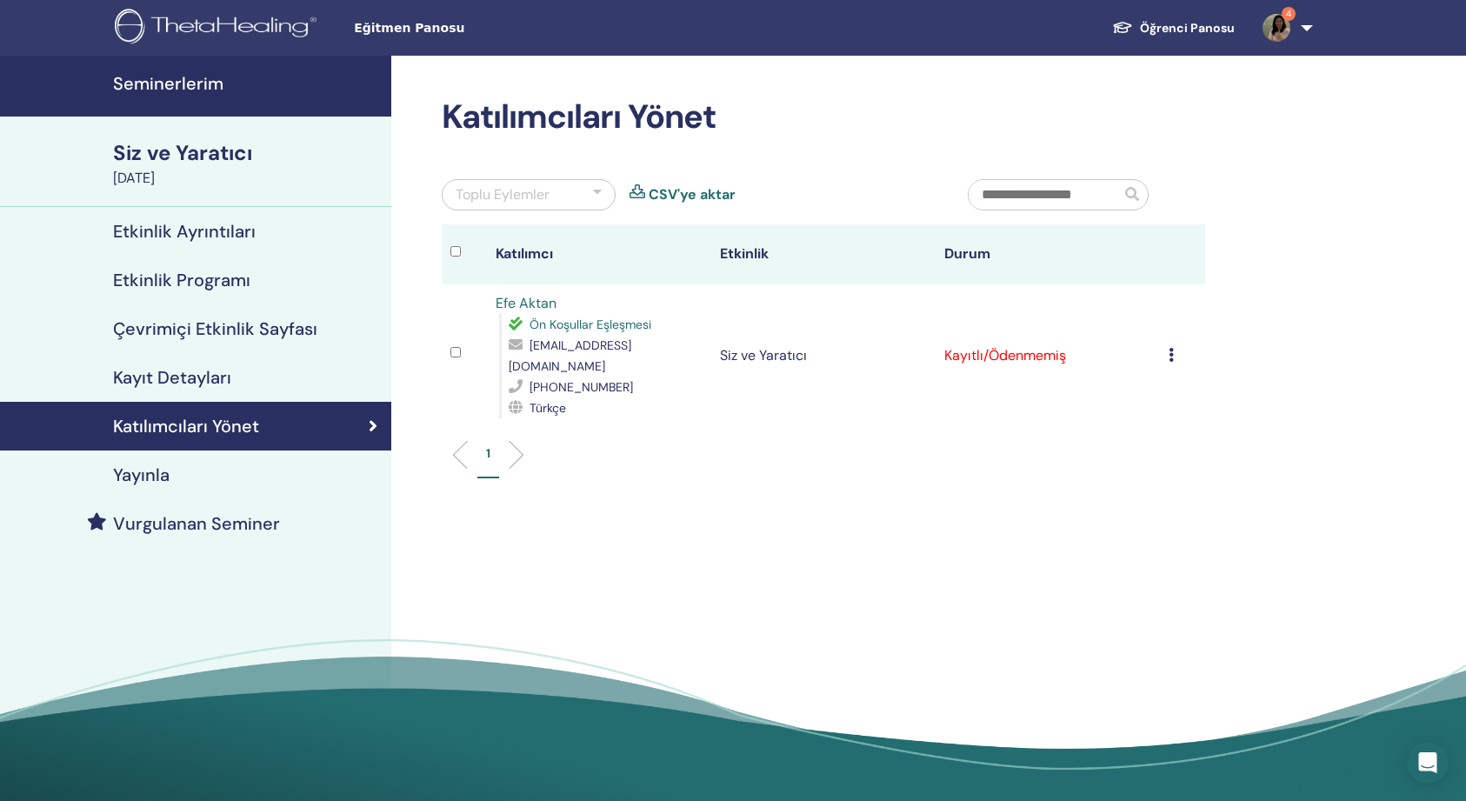
click at [1169, 348] on icon at bounding box center [1170, 355] width 5 height 14
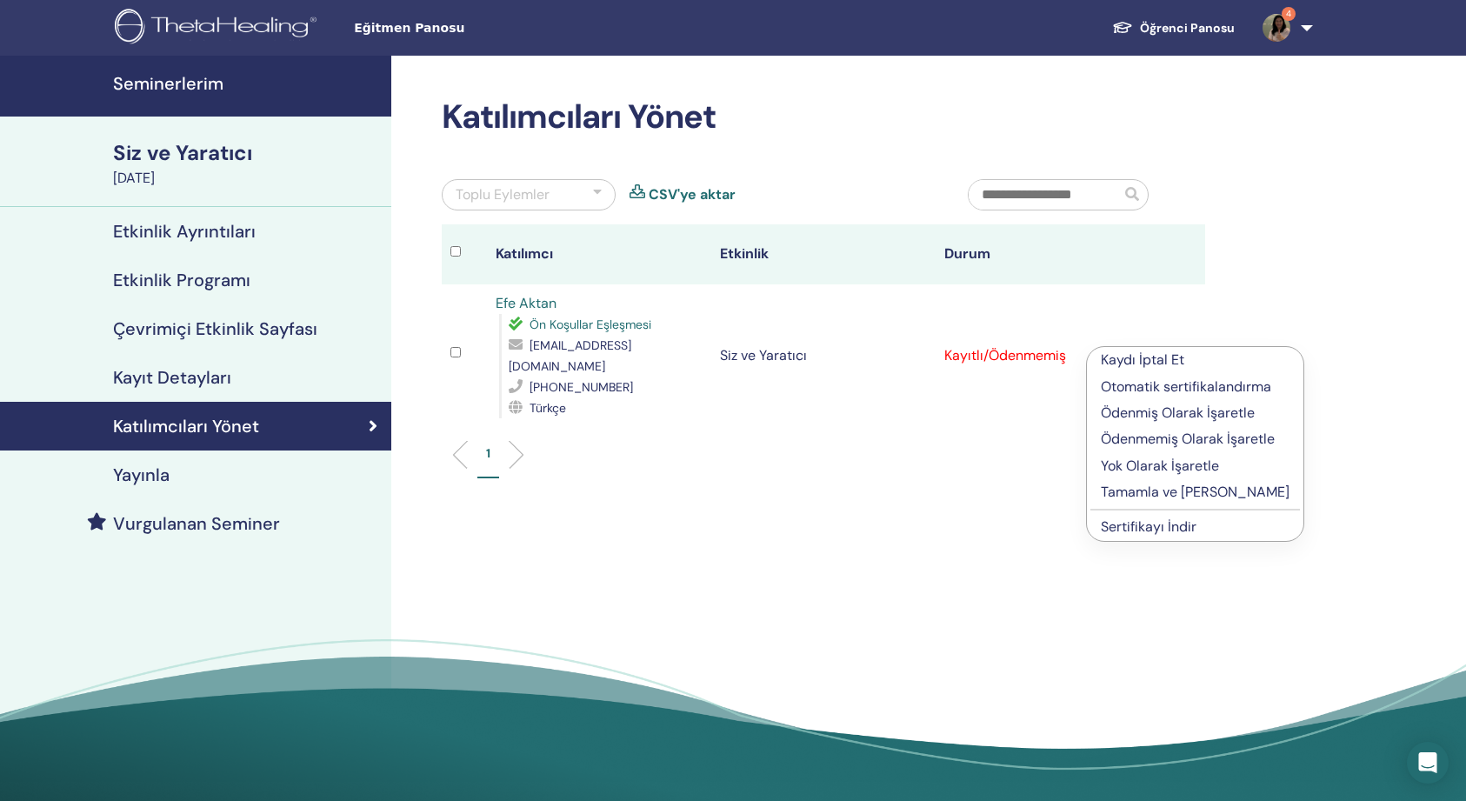
click at [1166, 410] on p "Ödenmiş Olarak İşaretle" at bounding box center [1194, 412] width 189 height 21
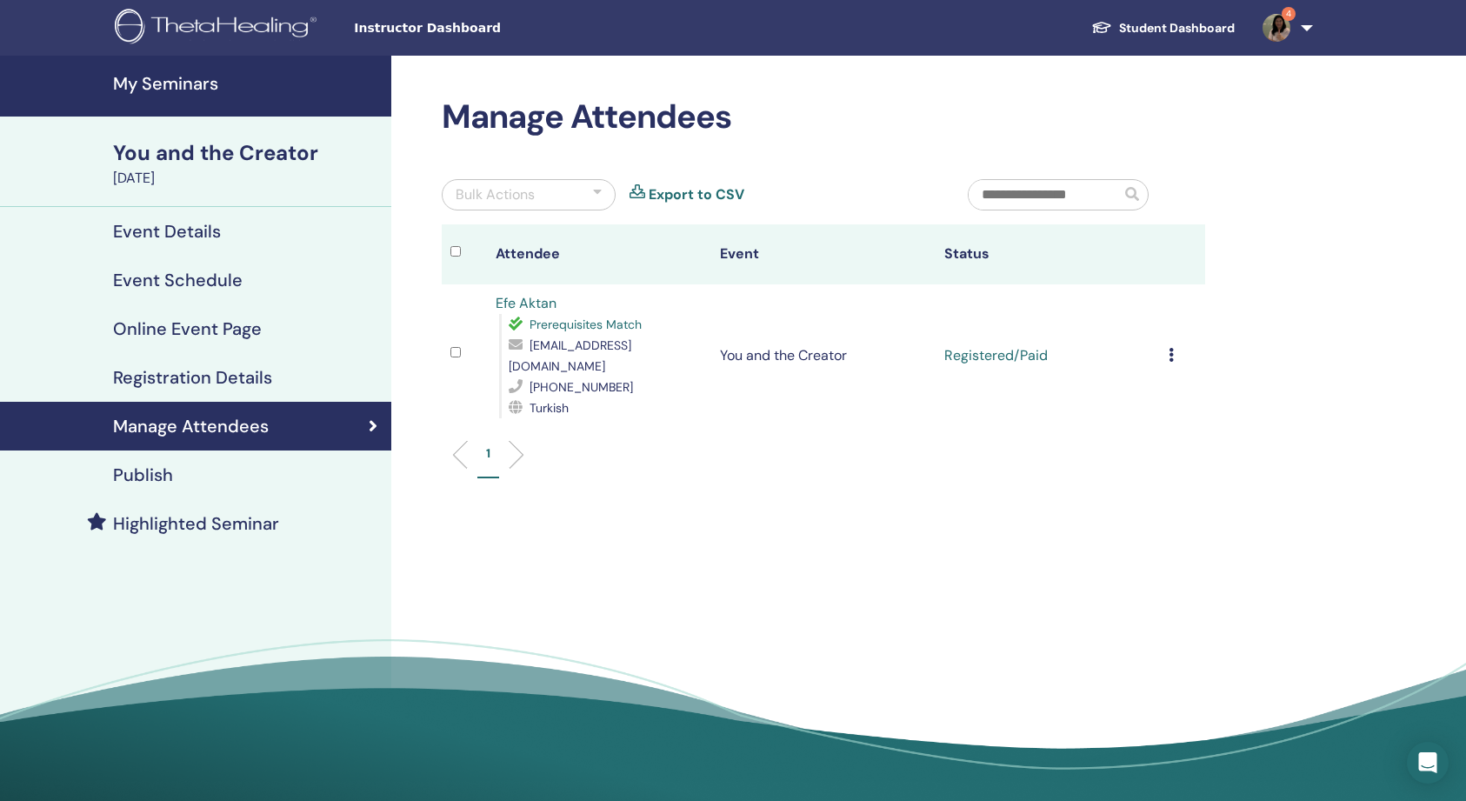
click at [1169, 348] on icon at bounding box center [1170, 355] width 5 height 14
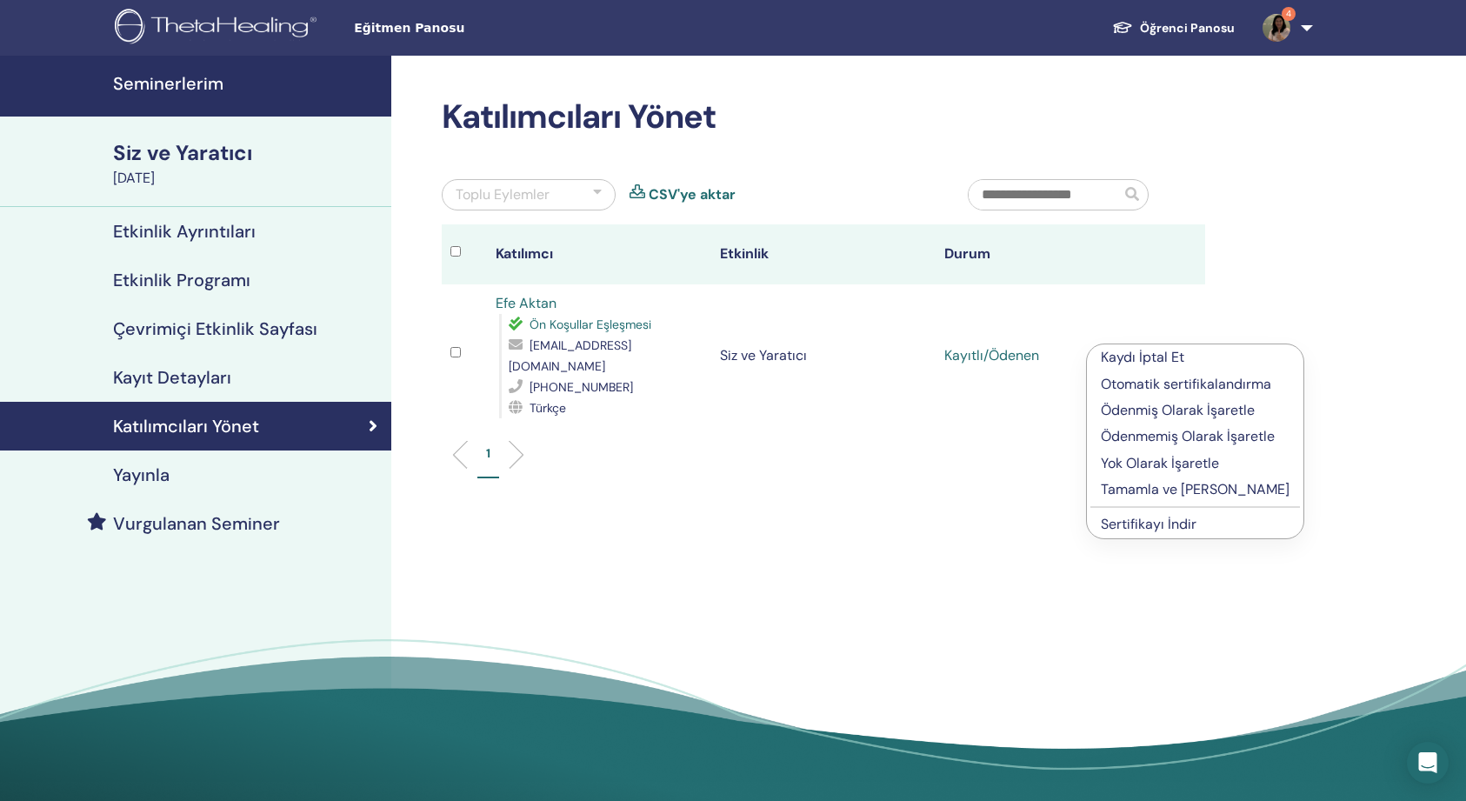
click at [1115, 489] on p "Tamamla ve [PERSON_NAME]" at bounding box center [1194, 489] width 189 height 21
